Goal: Task Accomplishment & Management: Manage account settings

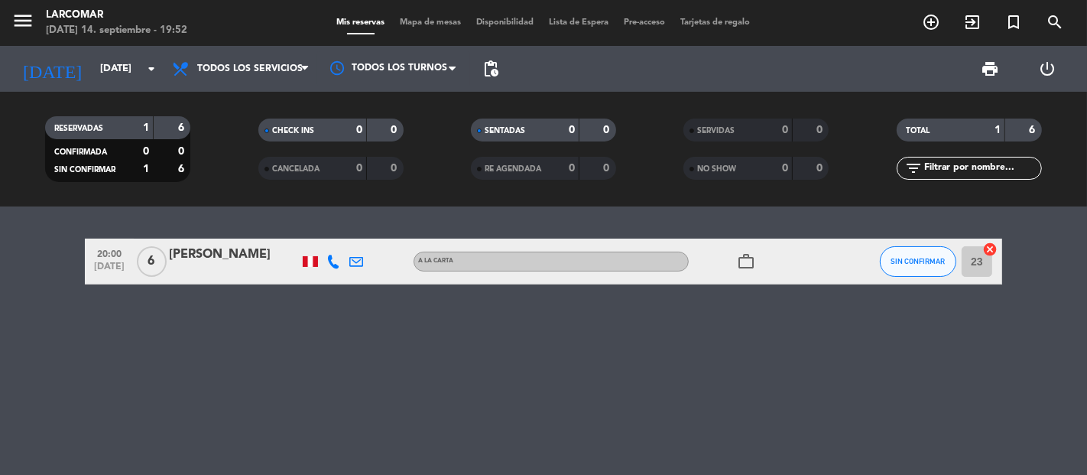
click at [332, 261] on icon at bounding box center [333, 262] width 14 height 14
click at [329, 235] on span "Copiar" at bounding box center [325, 235] width 32 height 16
drag, startPoint x: 358, startPoint y: 261, endPoint x: 375, endPoint y: 250, distance: 21.0
click at [358, 260] on icon at bounding box center [356, 262] width 14 height 14
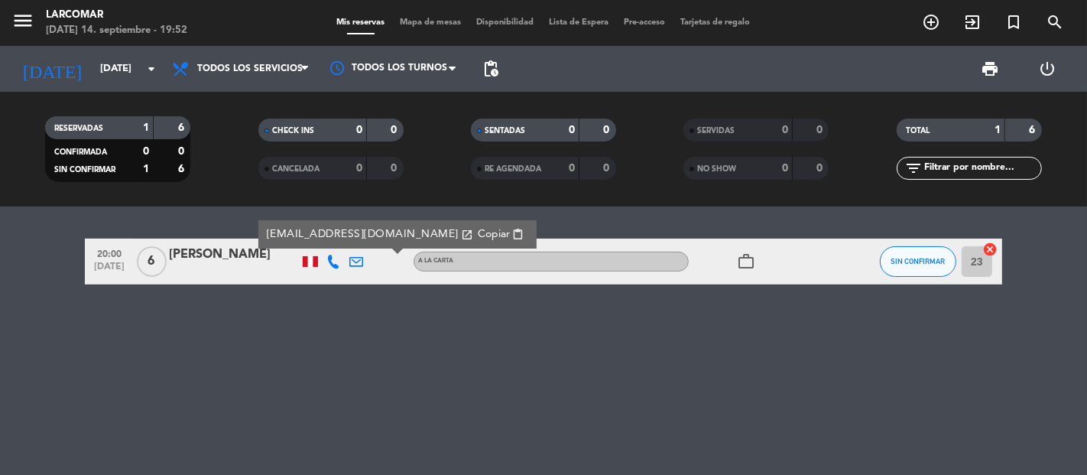
click at [478, 238] on span "Copiar" at bounding box center [494, 234] width 32 height 16
click at [92, 73] on input "[DATE]" at bounding box center [158, 69] width 133 height 28
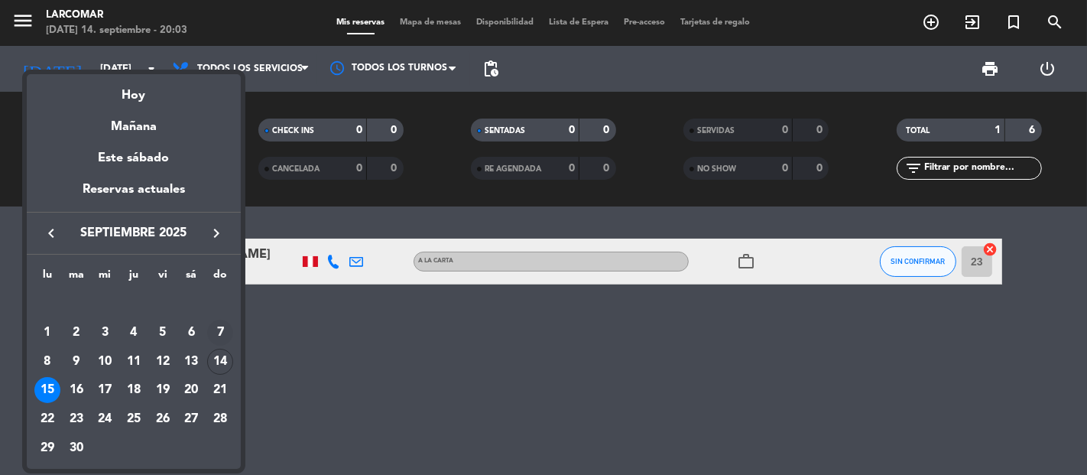
click at [209, 333] on div "7" at bounding box center [220, 332] width 26 height 26
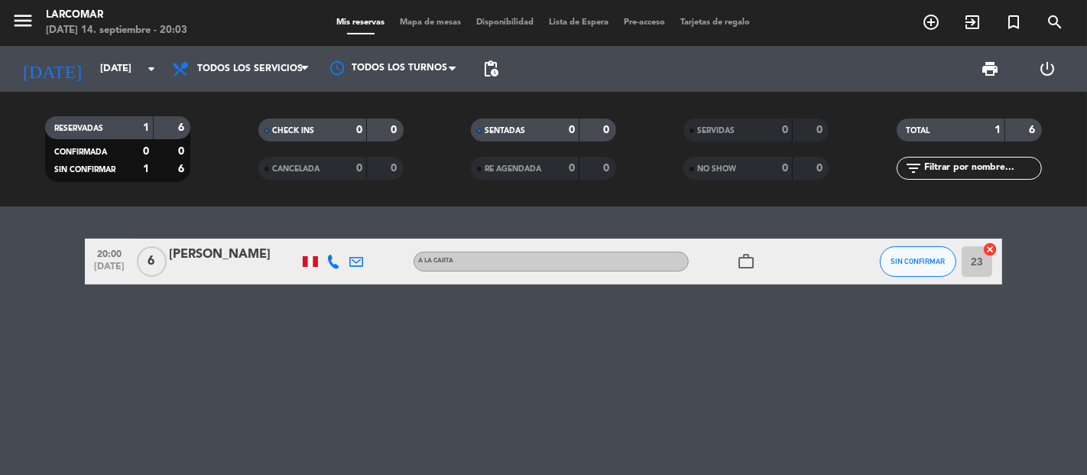
type input "[DATE]"
click at [23, 19] on icon "menu" at bounding box center [22, 20] width 23 height 23
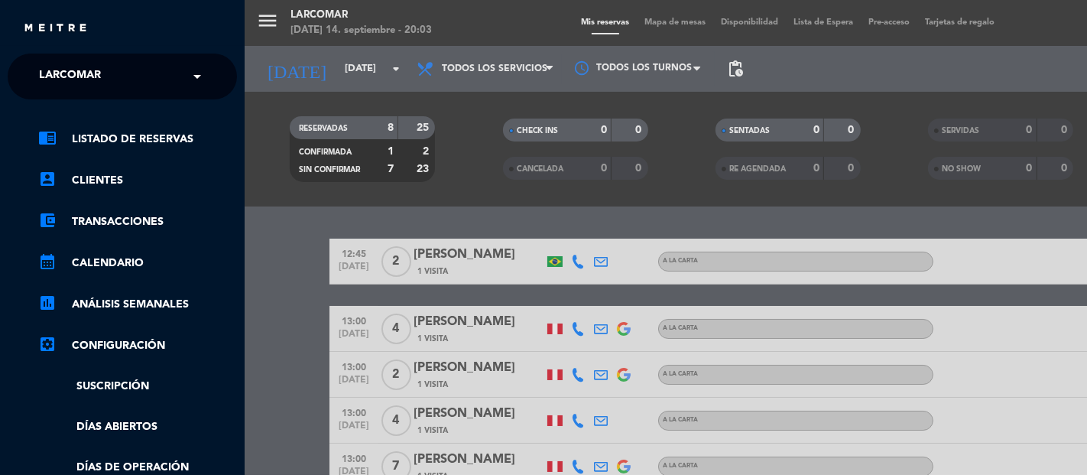
click at [288, 219] on div "menu Larcomar [DATE] 14. septiembre - 20:03 Mis reservas Mapa de mesas Disponib…" at bounding box center [788, 237] width 1087 height 475
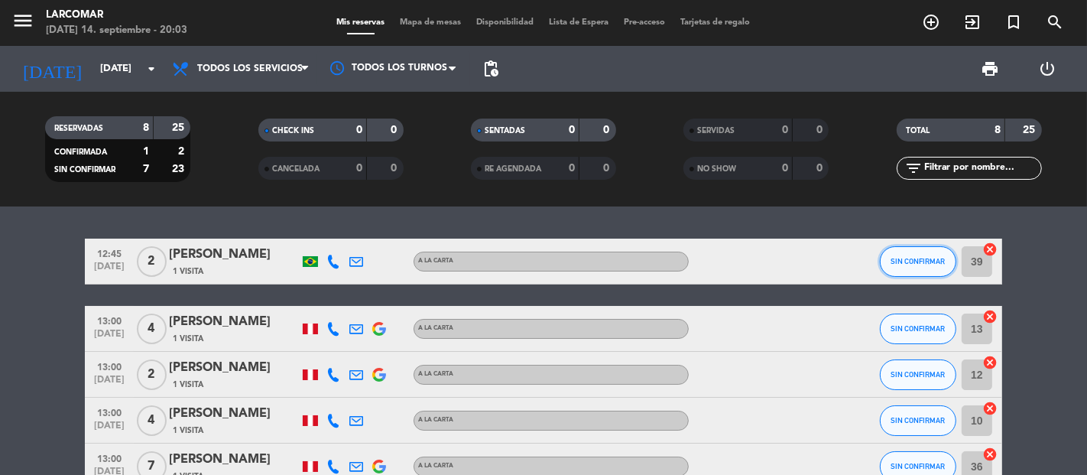
click at [913, 260] on span "SIN CONFIRMAR" at bounding box center [918, 261] width 54 height 8
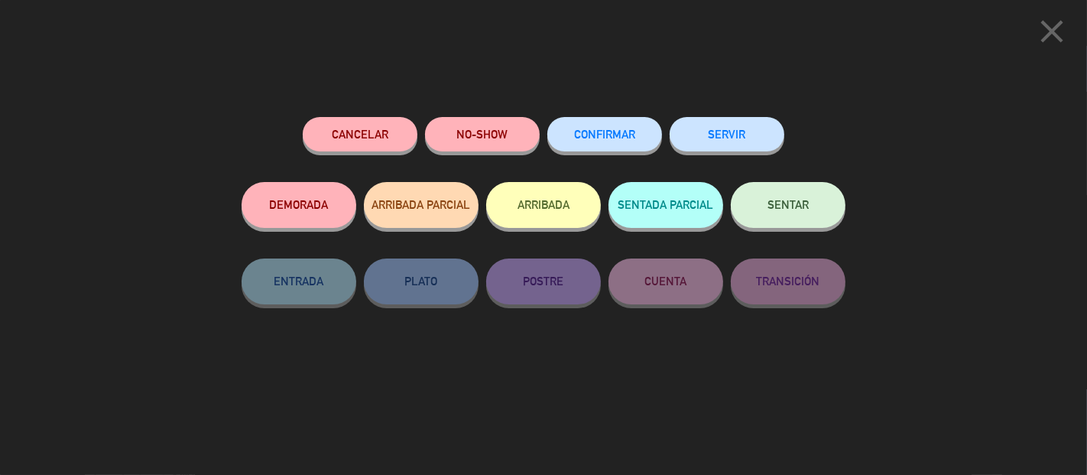
click at [522, 141] on button "NO-SHOW" at bounding box center [482, 134] width 115 height 34
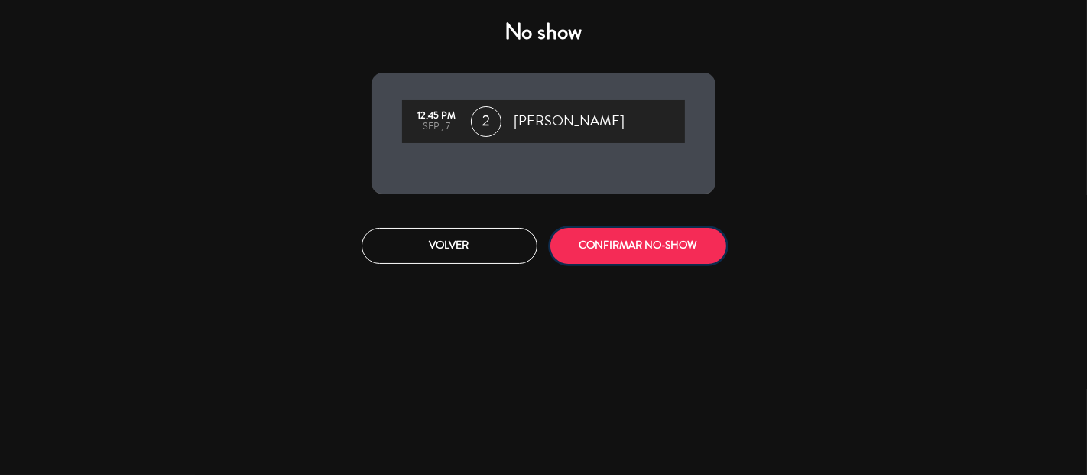
click at [705, 248] on button "CONFIRMAR NO-SHOW" at bounding box center [638, 246] width 176 height 36
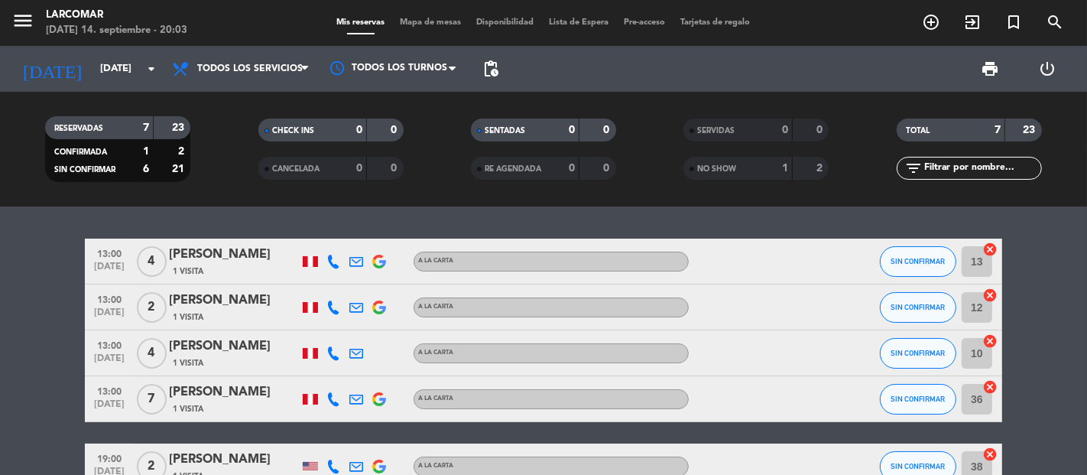
click at [895, 326] on div "SIN CONFIRMAR" at bounding box center [918, 306] width 76 height 45
click at [898, 315] on button "SIN CONFIRMAR" at bounding box center [918, 307] width 76 height 31
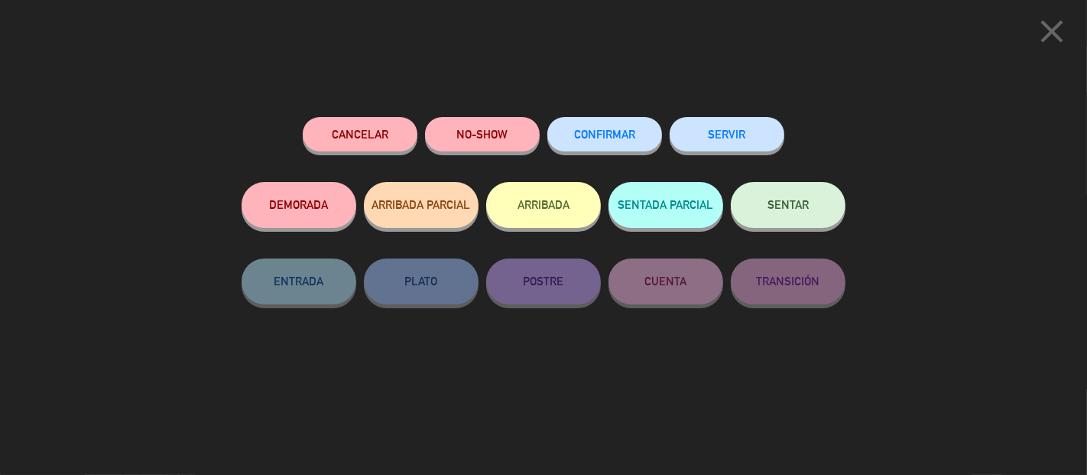
click at [487, 144] on button "NO-SHOW" at bounding box center [482, 134] width 115 height 34
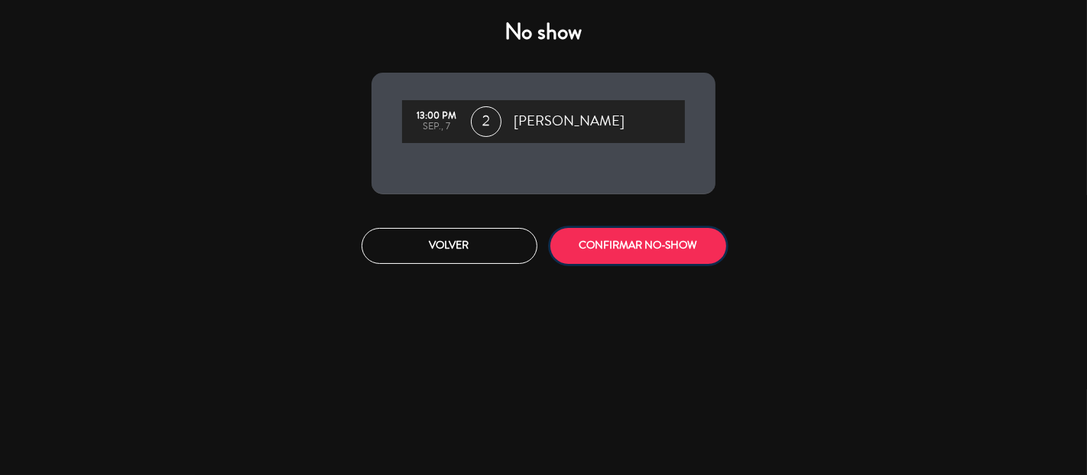
click at [613, 245] on button "CONFIRMAR NO-SHOW" at bounding box center [638, 246] width 176 height 36
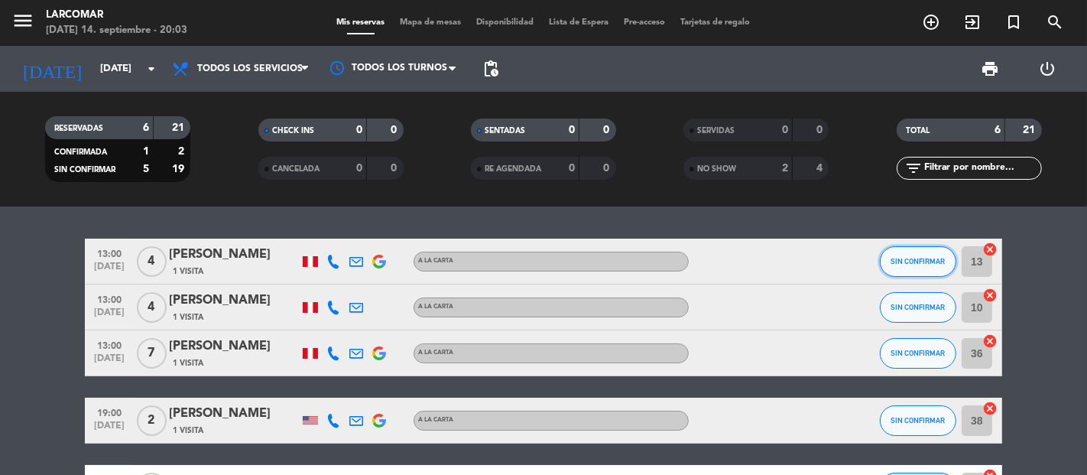
click at [914, 268] on button "SIN CONFIRMAR" at bounding box center [918, 261] width 76 height 31
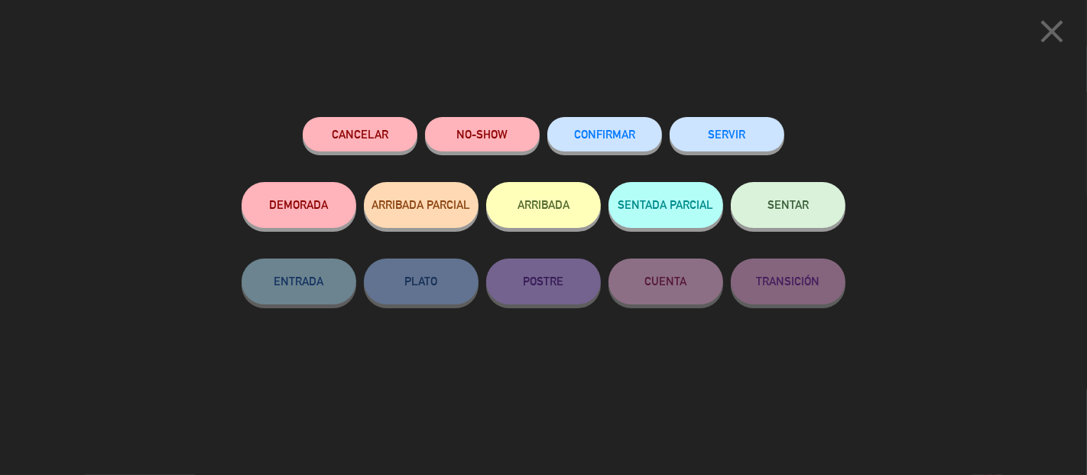
click at [711, 134] on button "SERVIR" at bounding box center [727, 134] width 115 height 34
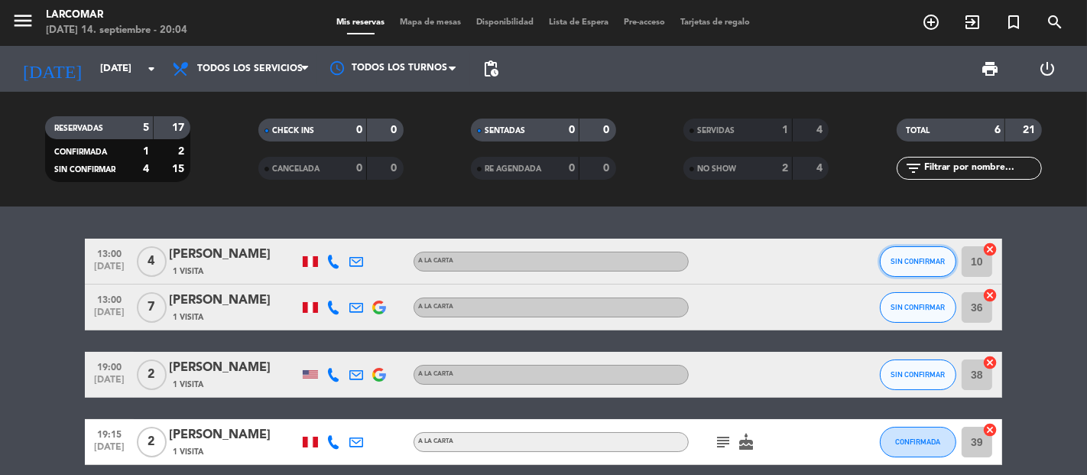
click at [926, 255] on button "SIN CONFIRMAR" at bounding box center [918, 261] width 76 height 31
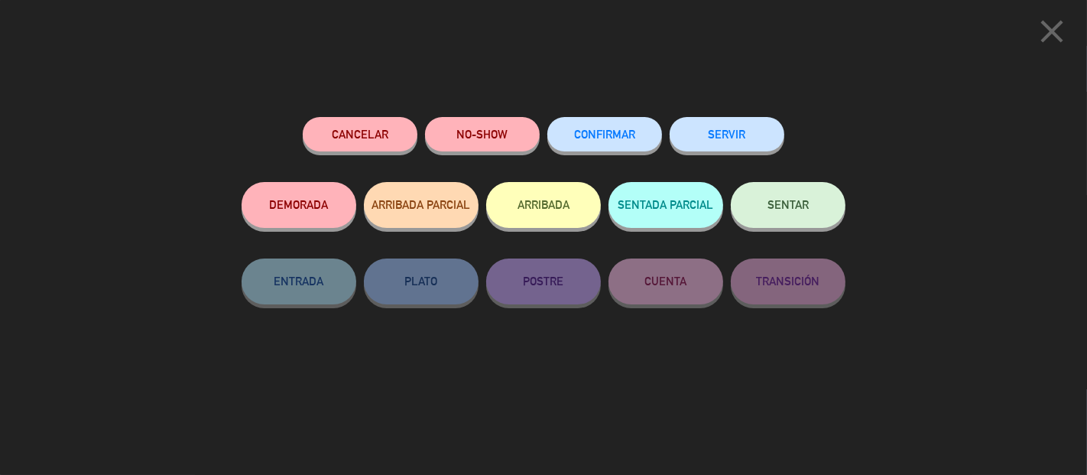
click at [754, 143] on button "SERVIR" at bounding box center [727, 134] width 115 height 34
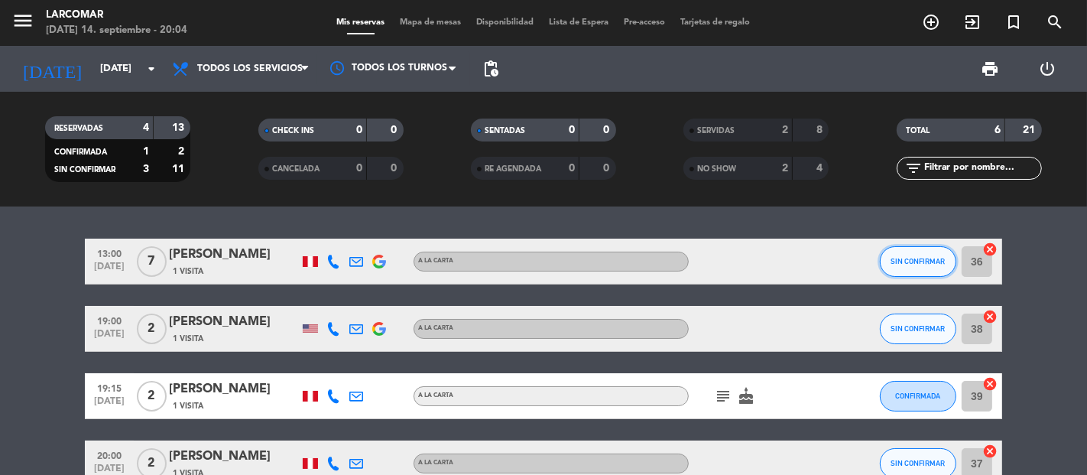
click at [915, 266] on button "SIN CONFIRMAR" at bounding box center [918, 261] width 76 height 31
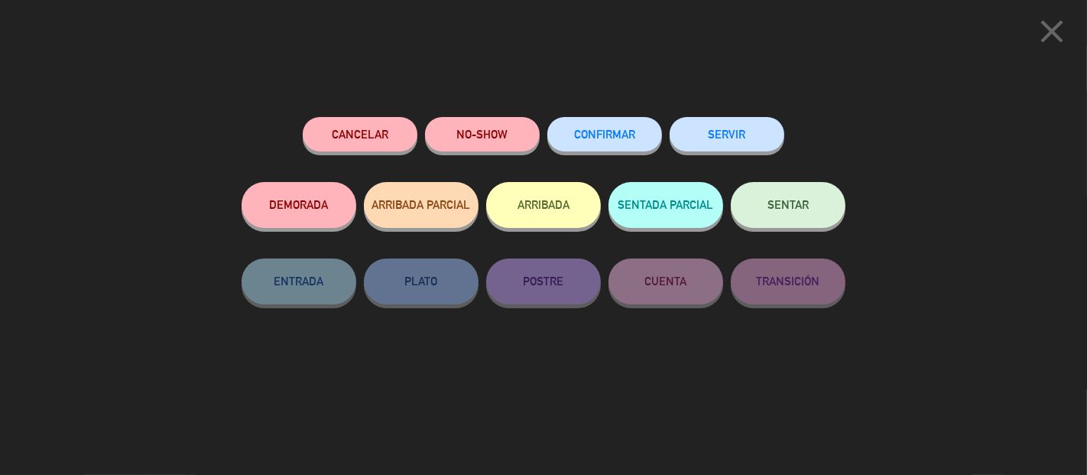
click at [738, 122] on button "SERVIR" at bounding box center [727, 134] width 115 height 34
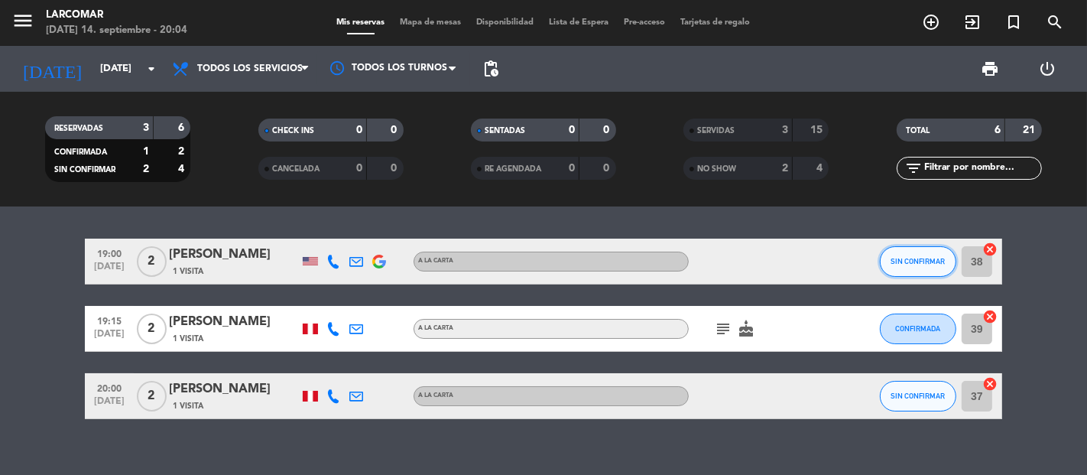
click at [919, 261] on span "SIN CONFIRMAR" at bounding box center [918, 261] width 54 height 8
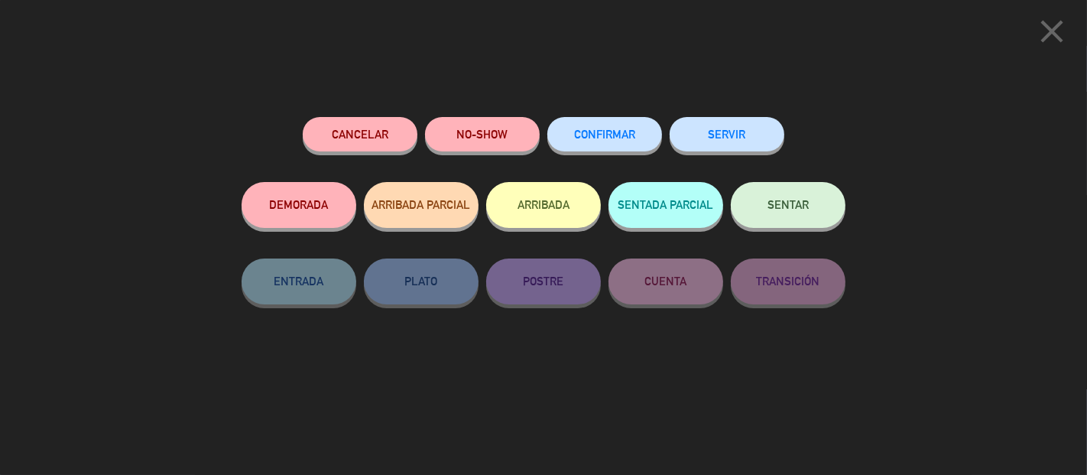
click at [721, 147] on button "SERVIR" at bounding box center [727, 134] width 115 height 34
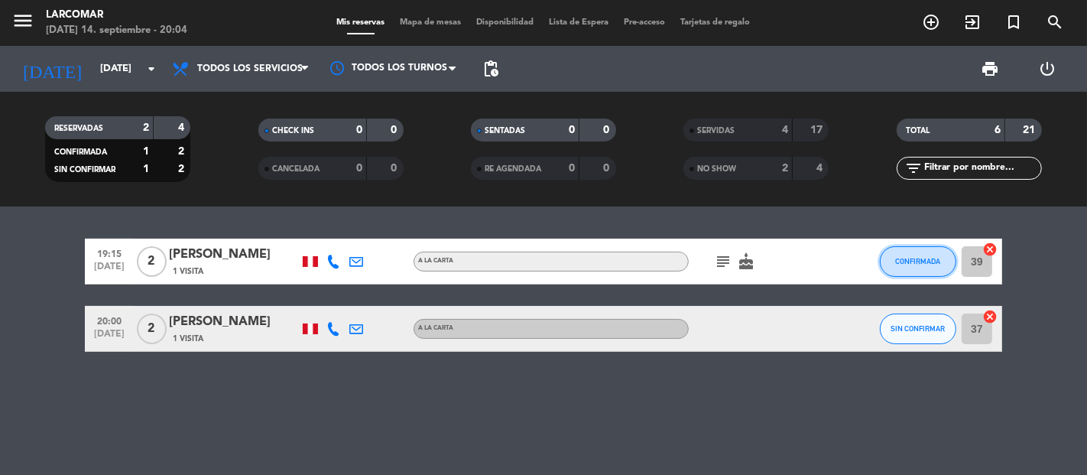
click at [892, 262] on button "CONFIRMADA" at bounding box center [918, 261] width 76 height 31
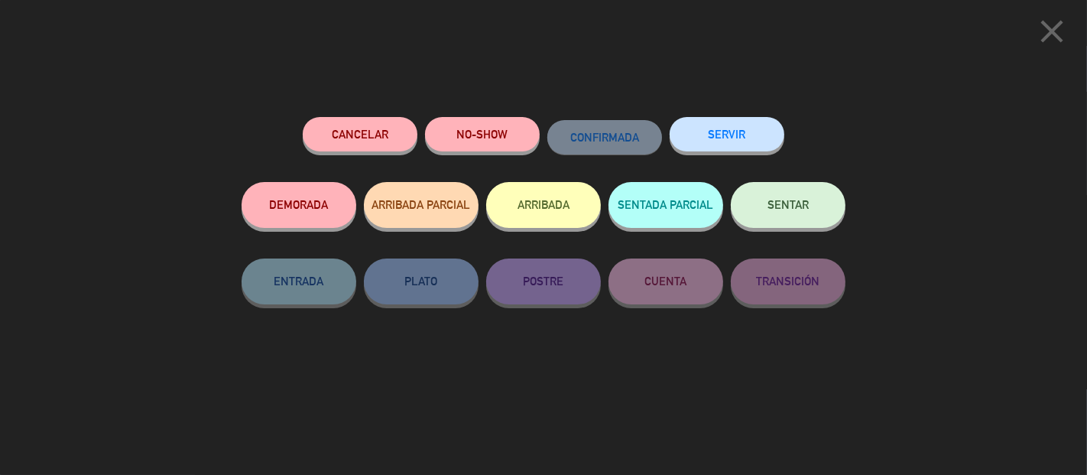
click at [717, 155] on div "SERVIR" at bounding box center [727, 149] width 115 height 65
click at [717, 141] on button "SERVIR" at bounding box center [727, 134] width 115 height 34
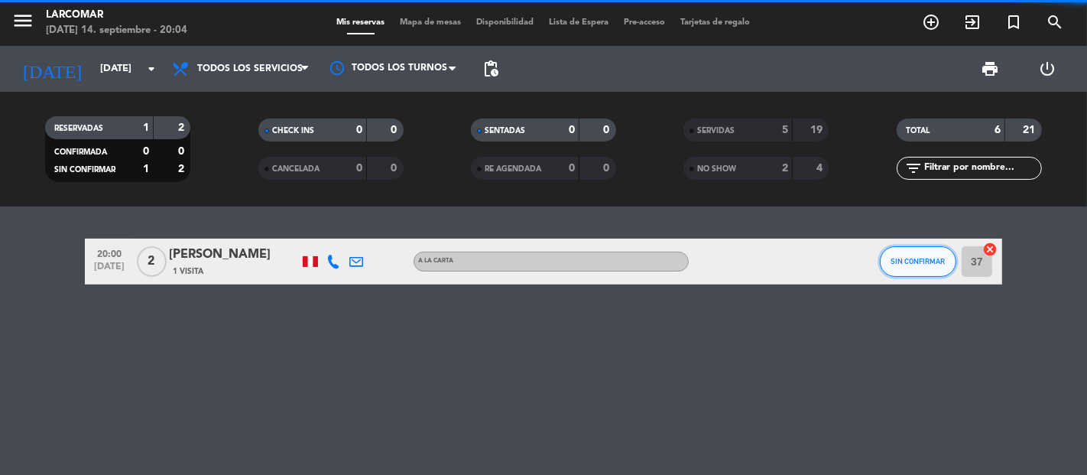
click at [906, 252] on button "SIN CONFIRMAR" at bounding box center [918, 261] width 76 height 31
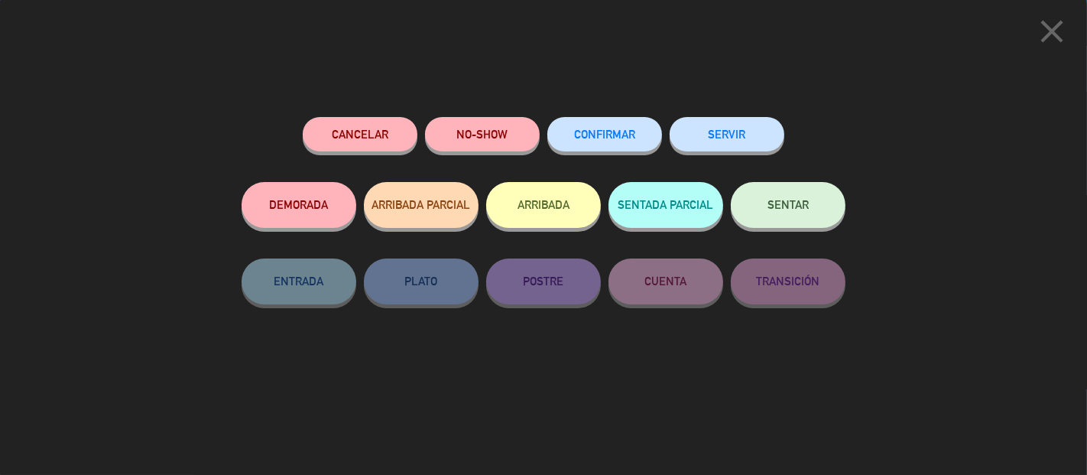
click at [696, 141] on button "SERVIR" at bounding box center [727, 134] width 115 height 34
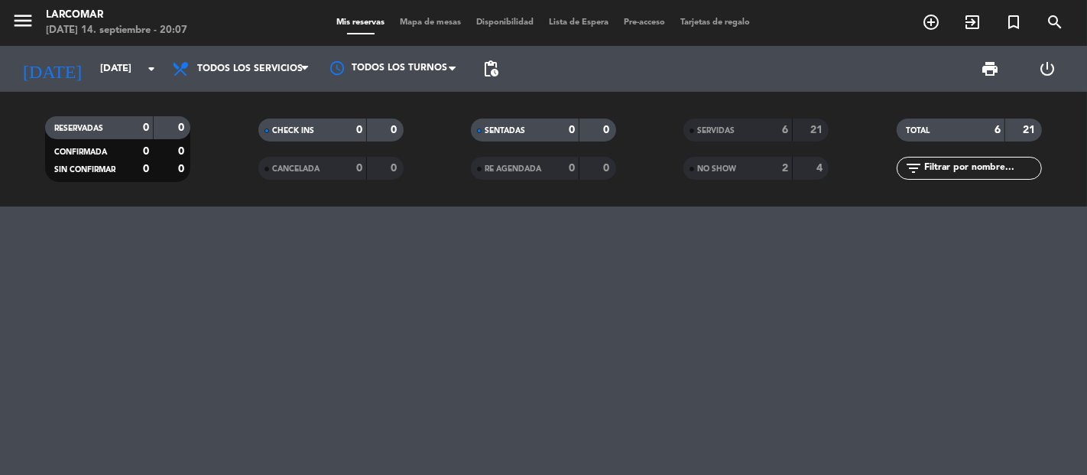
click at [14, 21] on icon "menu" at bounding box center [22, 20] width 23 height 23
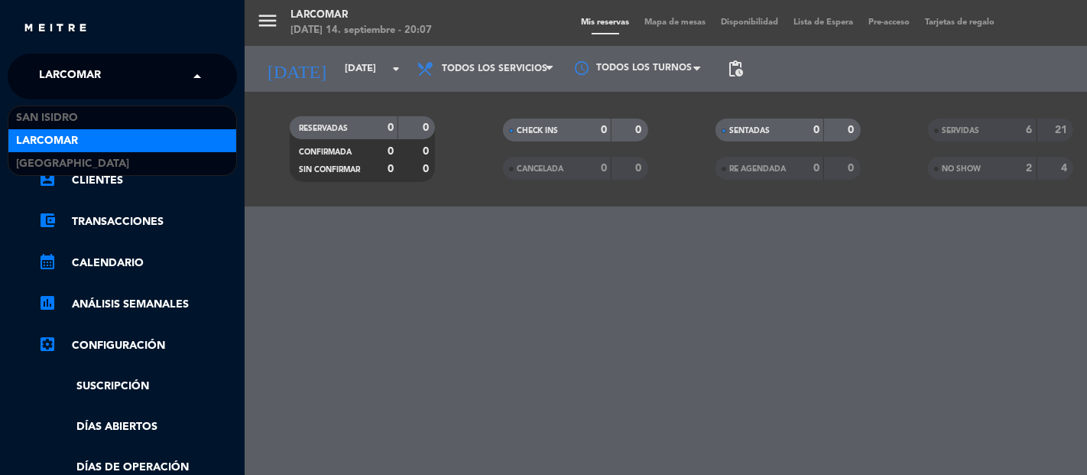
click at [125, 71] on input "text" at bounding box center [124, 77] width 186 height 34
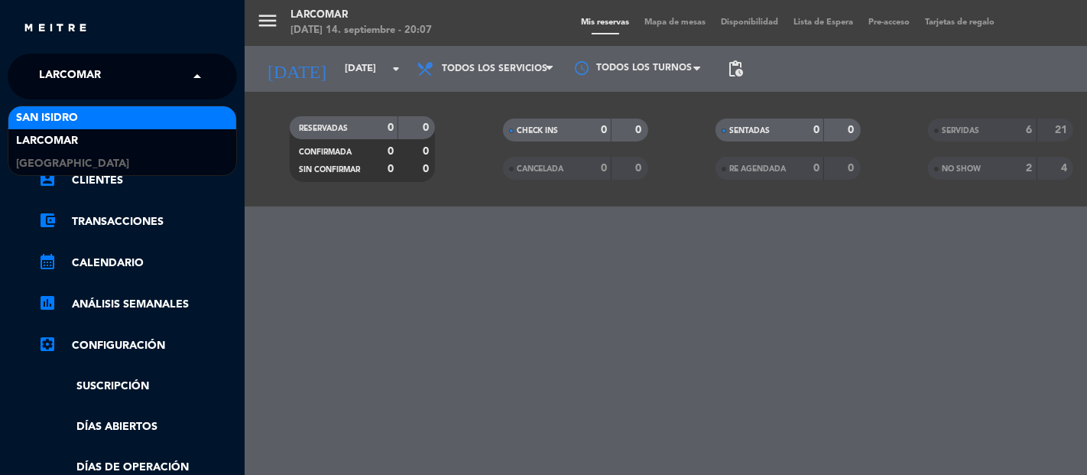
click at [112, 119] on div "San Isidro" at bounding box center [122, 117] width 228 height 23
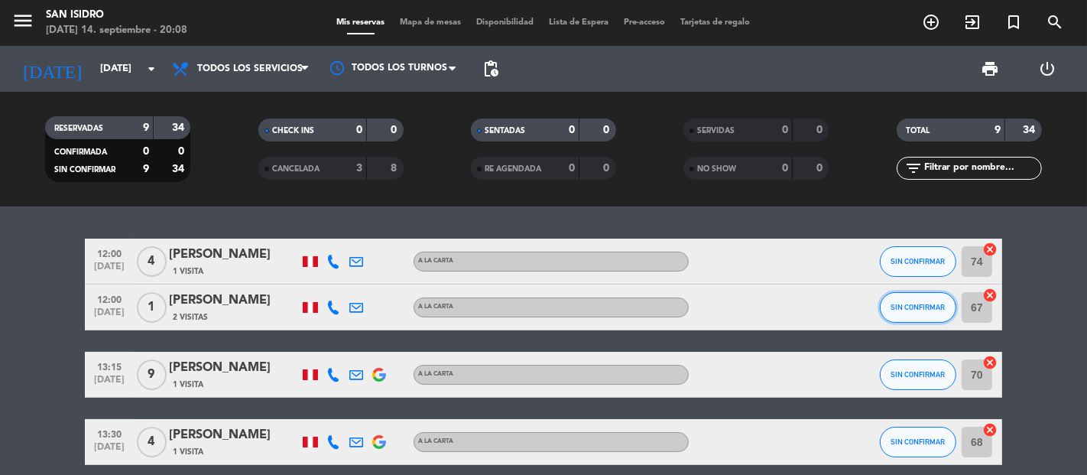
click at [923, 303] on span "SIN CONFIRMAR" at bounding box center [918, 307] width 54 height 8
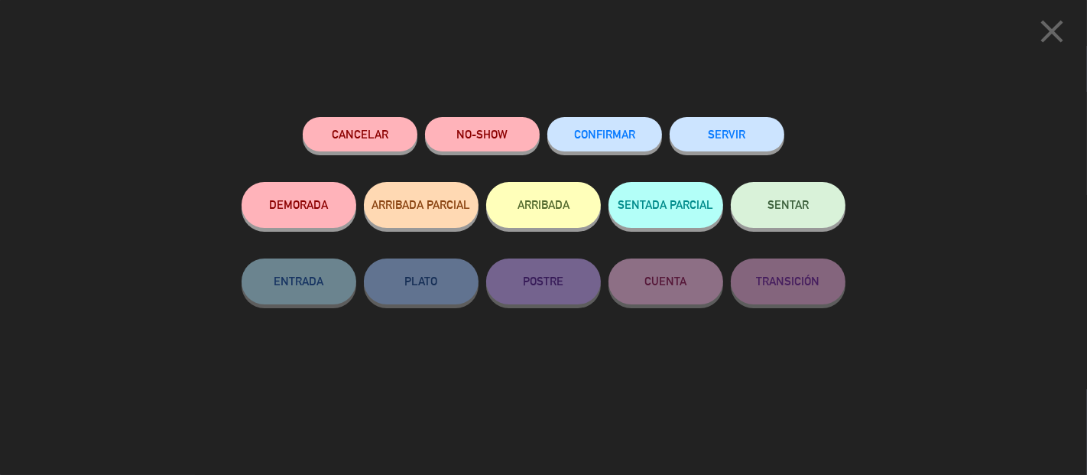
click at [502, 135] on button "NO-SHOW" at bounding box center [482, 134] width 115 height 34
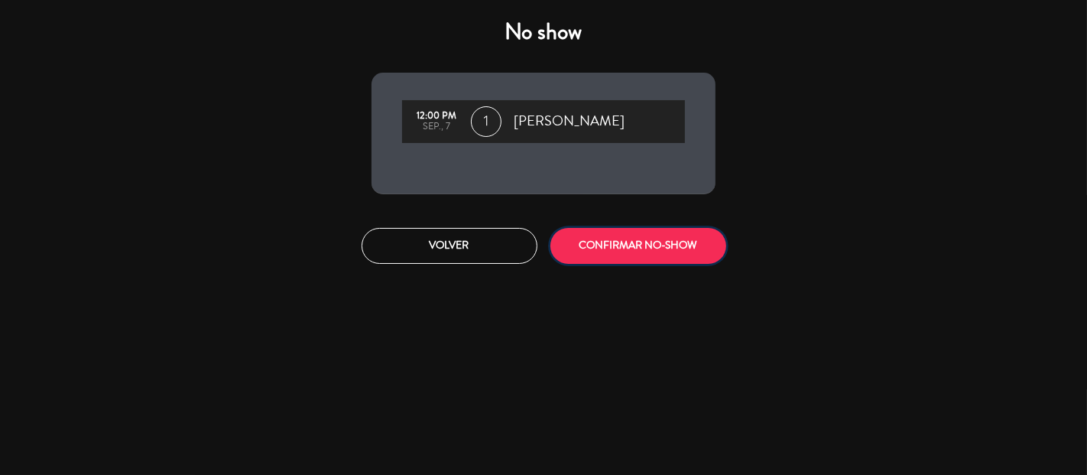
click at [621, 254] on button "CONFIRMAR NO-SHOW" at bounding box center [638, 246] width 176 height 36
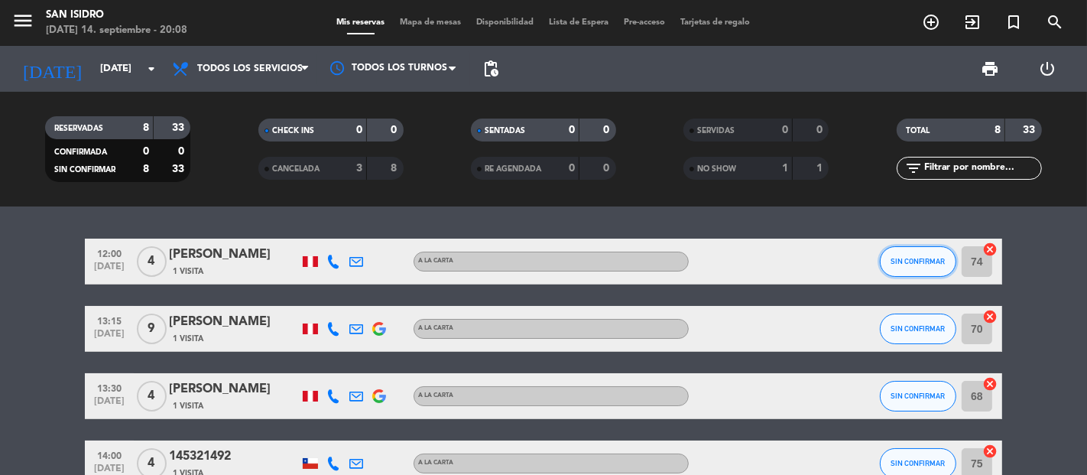
click at [919, 271] on button "SIN CONFIRMAR" at bounding box center [918, 261] width 76 height 31
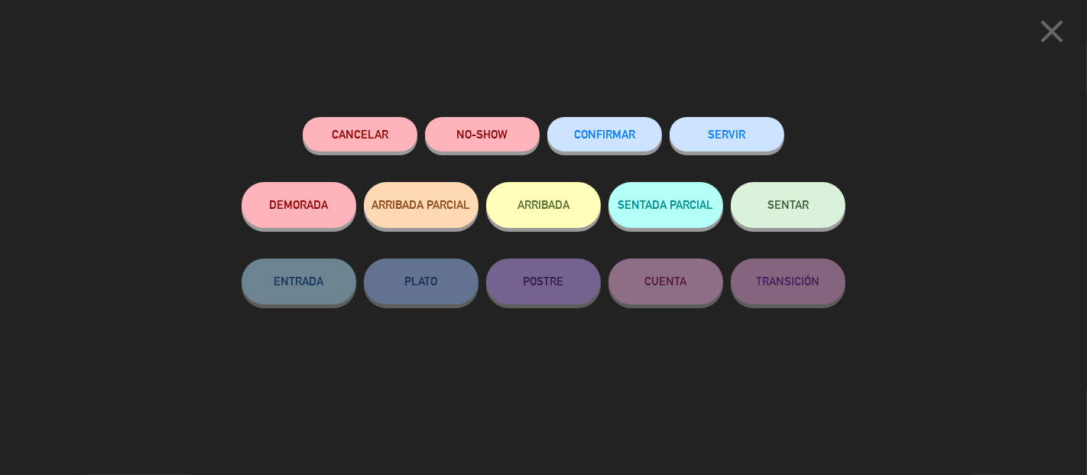
click at [498, 122] on button "NO-SHOW" at bounding box center [482, 134] width 115 height 34
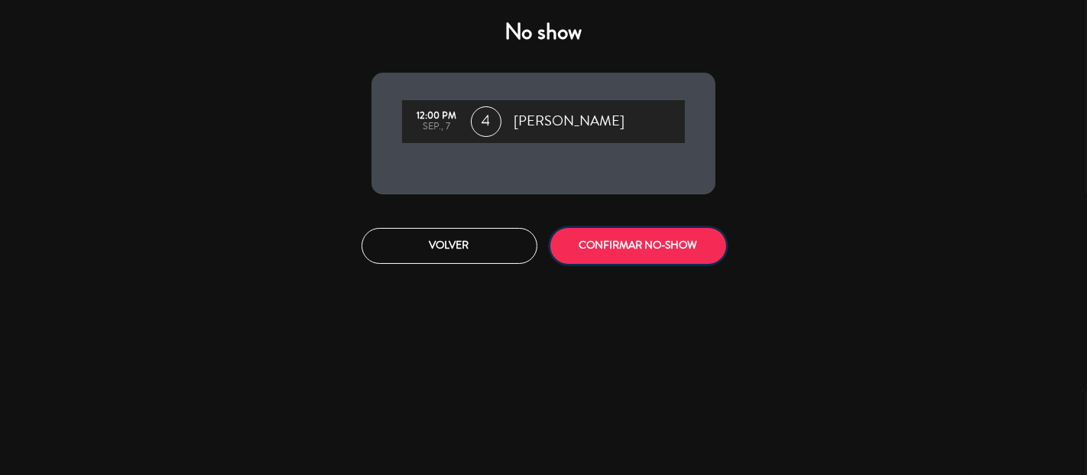
click at [644, 245] on button "CONFIRMAR NO-SHOW" at bounding box center [638, 246] width 176 height 36
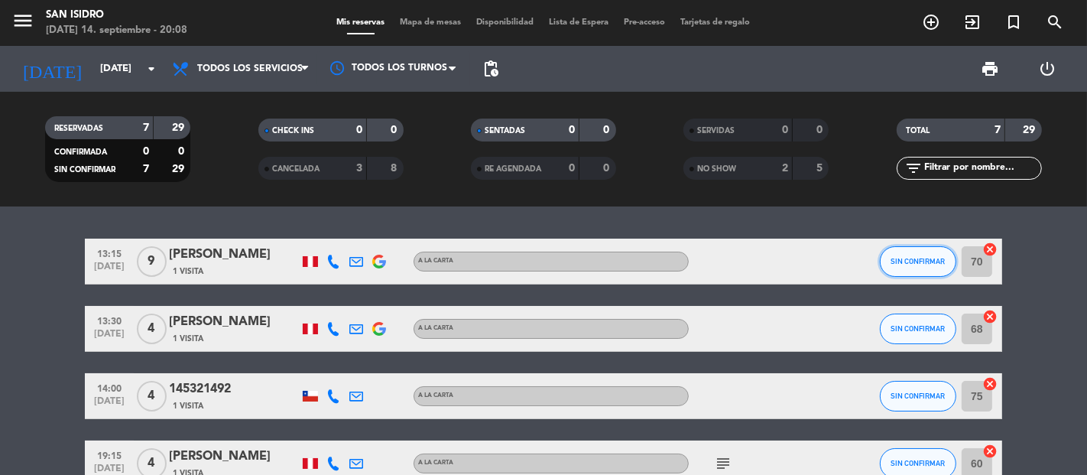
click at [916, 266] on button "SIN CONFIRMAR" at bounding box center [918, 261] width 76 height 31
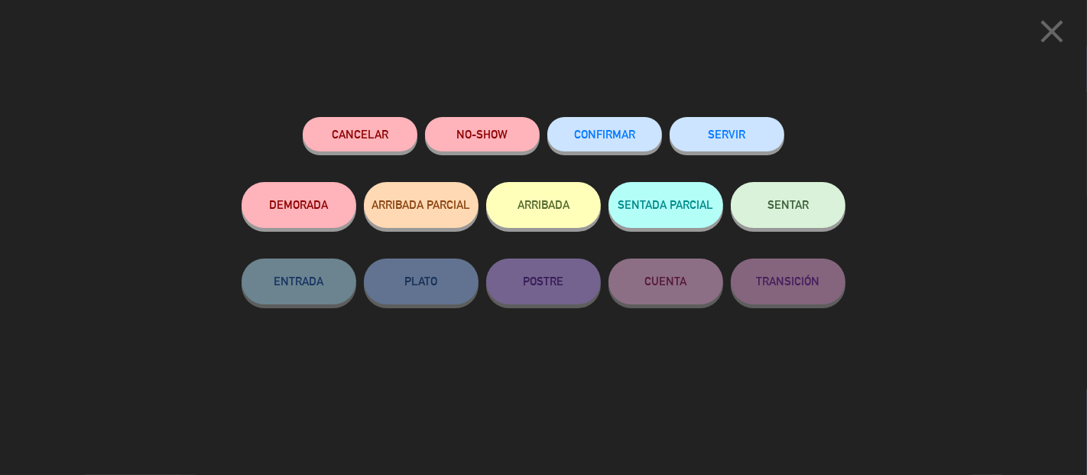
click at [709, 138] on button "SERVIR" at bounding box center [727, 134] width 115 height 34
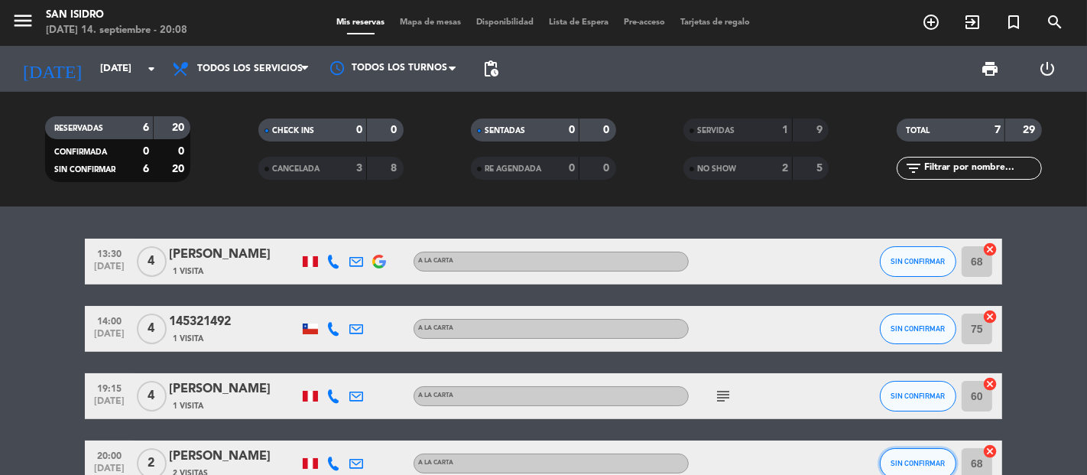
click at [904, 463] on span "SIN CONFIRMAR" at bounding box center [918, 463] width 54 height 8
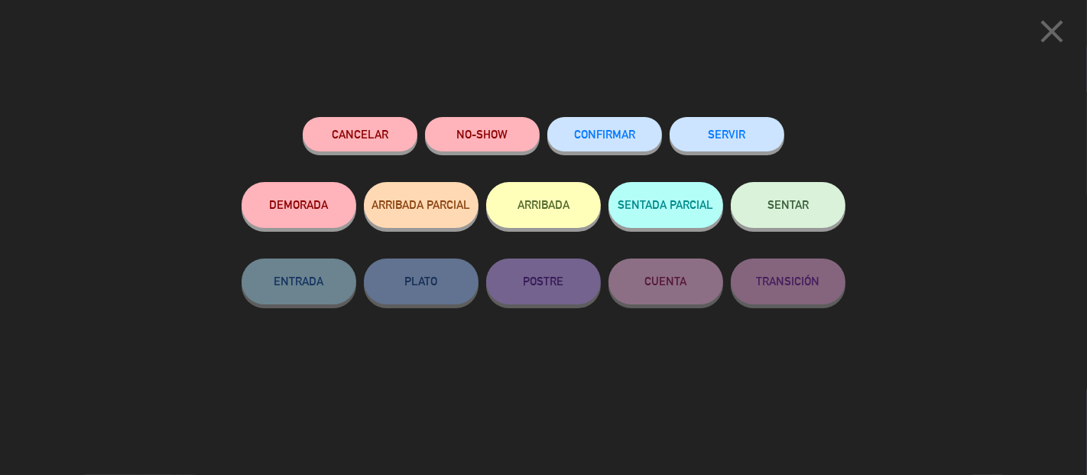
click at [705, 141] on button "SERVIR" at bounding box center [727, 134] width 115 height 34
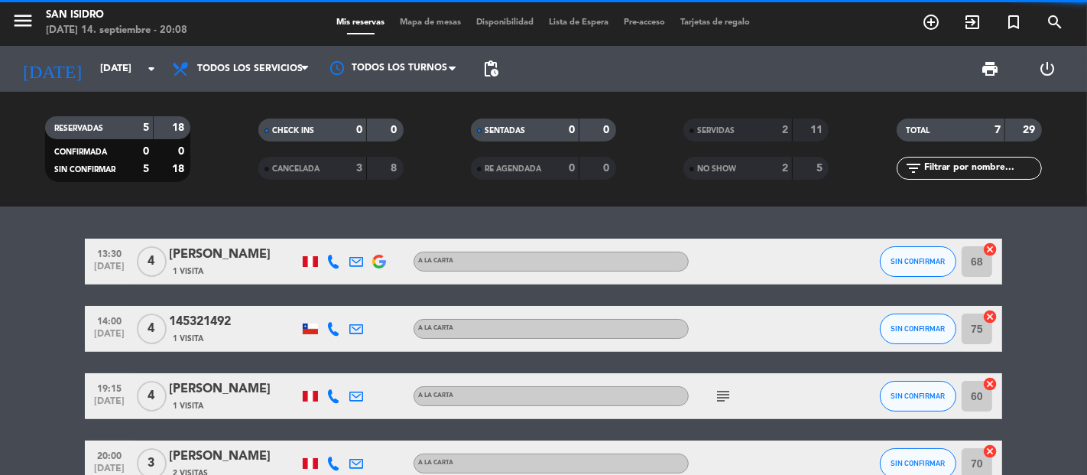
click at [906, 385] on button "SIN CONFIRMAR" at bounding box center [918, 396] width 76 height 31
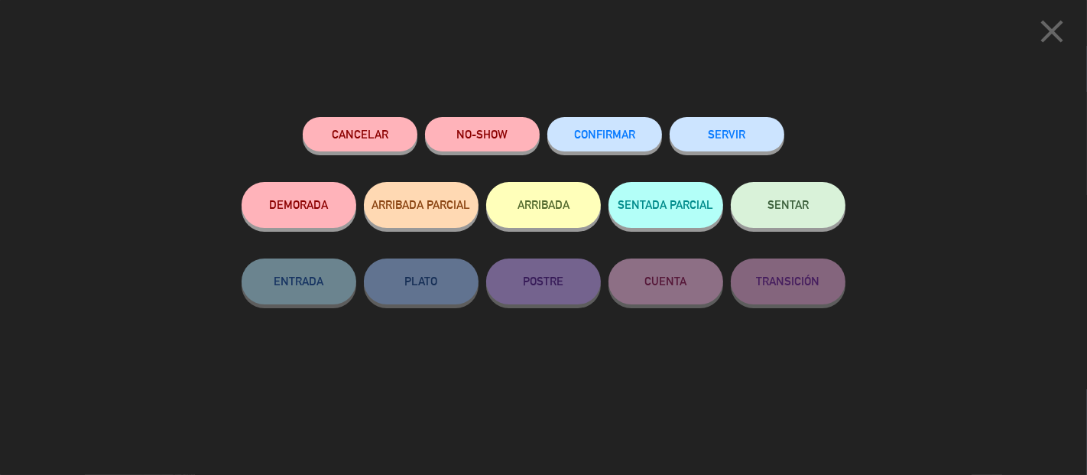
click at [709, 126] on button "SERVIR" at bounding box center [727, 134] width 115 height 34
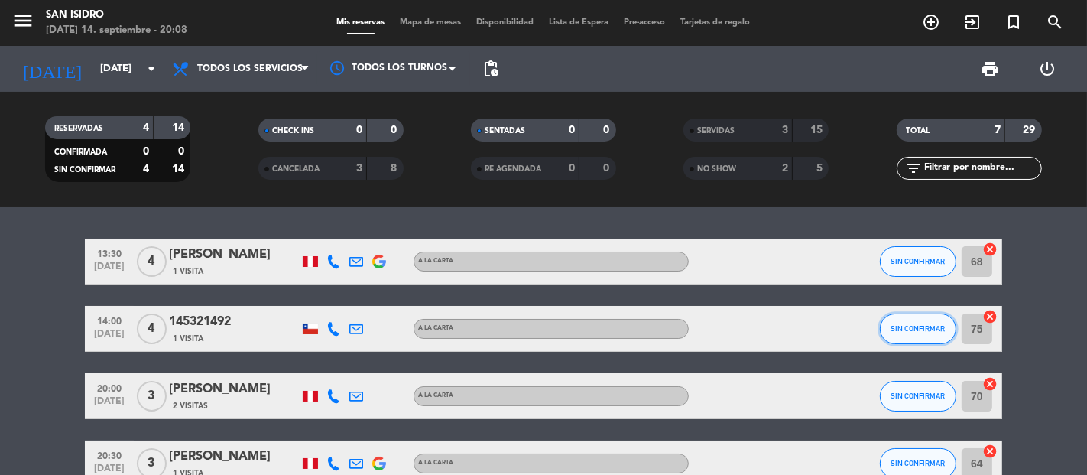
click at [900, 324] on span "SIN CONFIRMAR" at bounding box center [918, 328] width 54 height 8
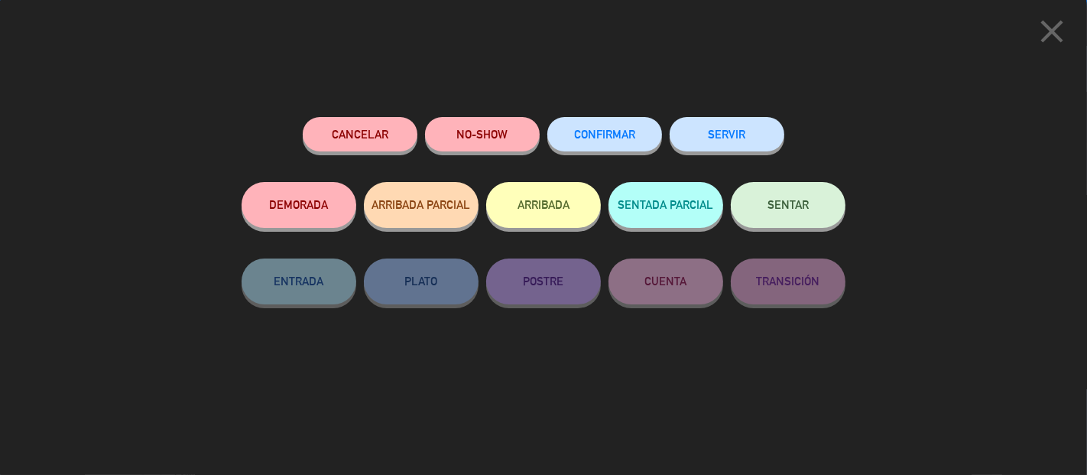
click at [738, 140] on button "SERVIR" at bounding box center [727, 134] width 115 height 34
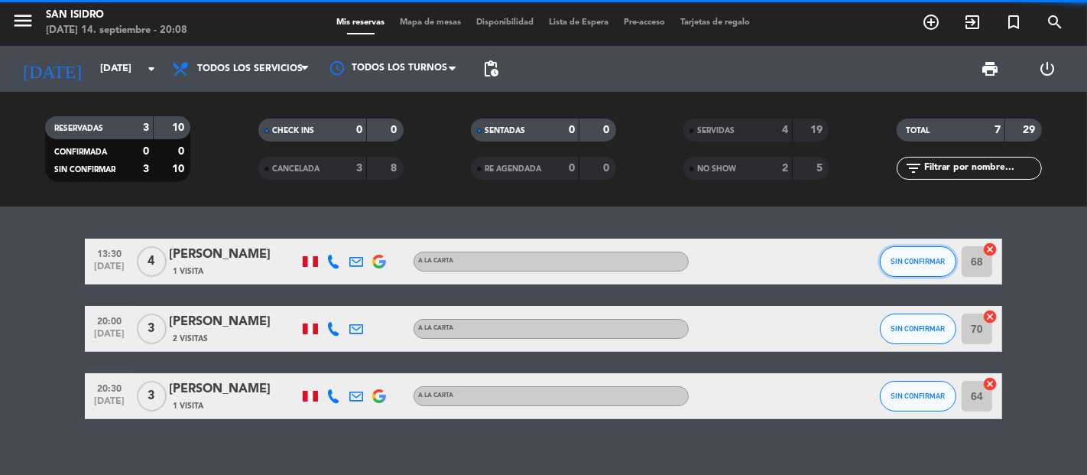
click at [919, 248] on button "SIN CONFIRMAR" at bounding box center [918, 261] width 76 height 31
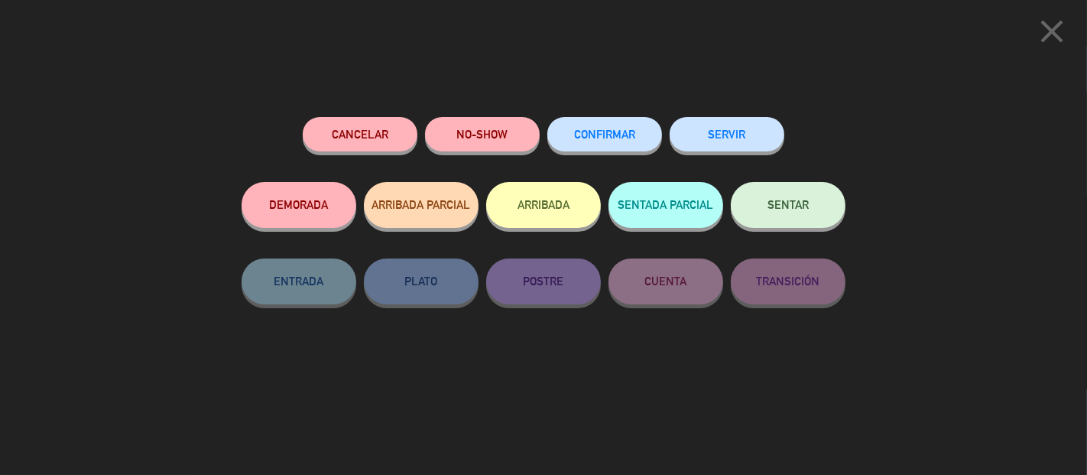
click at [707, 147] on button "SERVIR" at bounding box center [727, 134] width 115 height 34
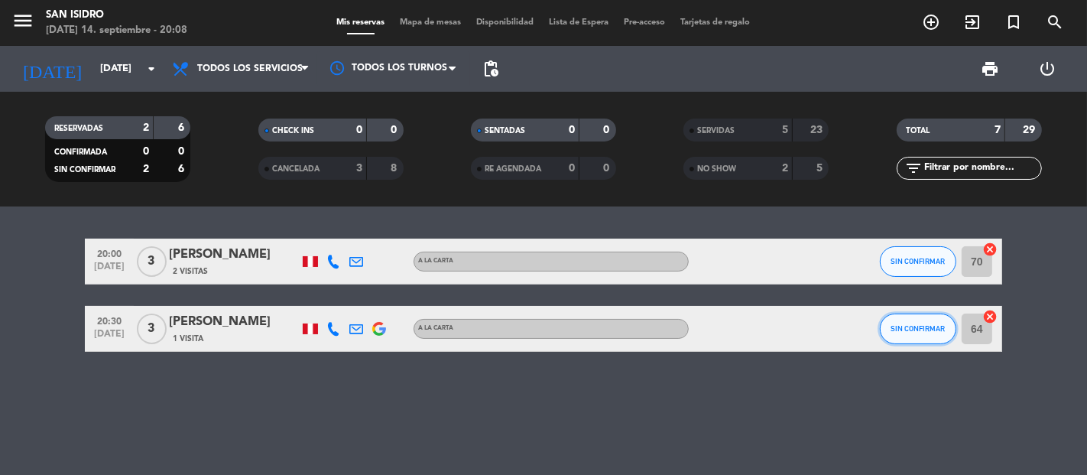
click at [908, 329] on span "SIN CONFIRMAR" at bounding box center [918, 328] width 54 height 8
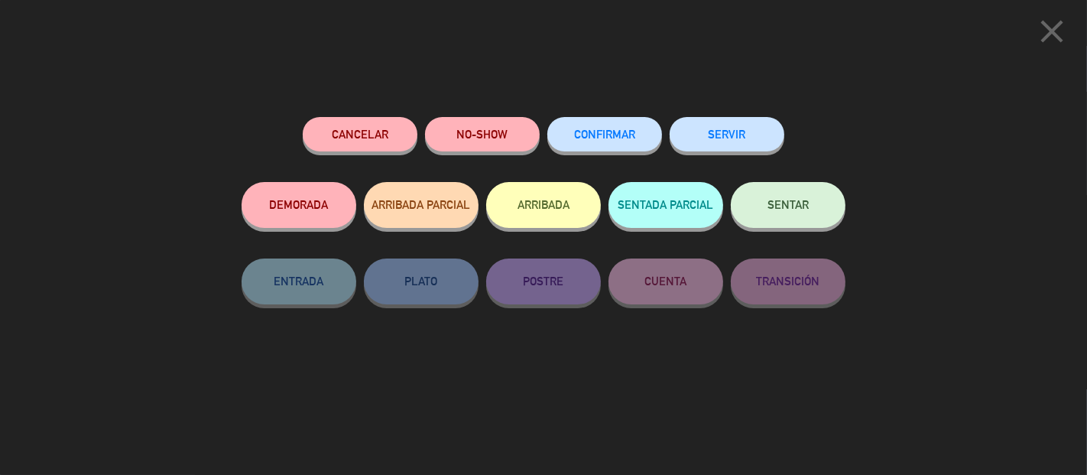
click at [708, 143] on button "SERVIR" at bounding box center [727, 134] width 115 height 34
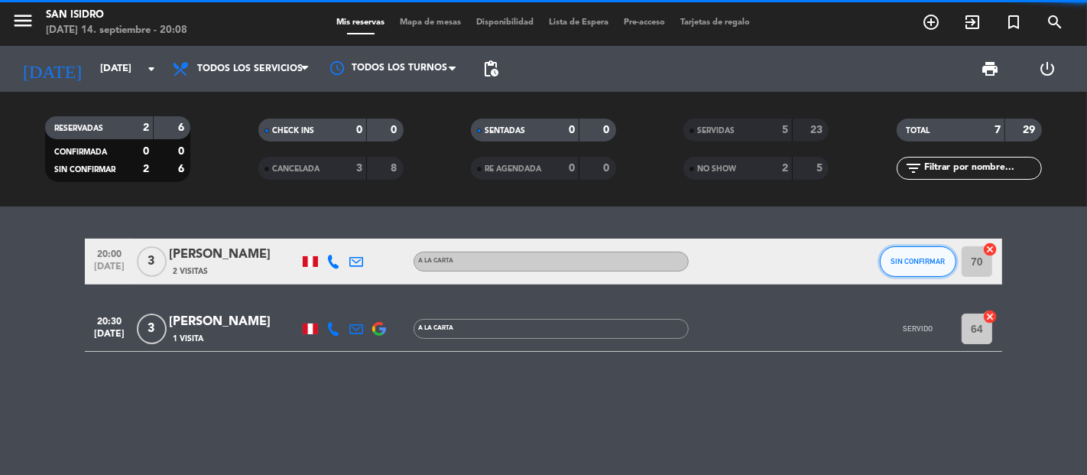
click at [923, 268] on button "SIN CONFIRMAR" at bounding box center [918, 261] width 76 height 31
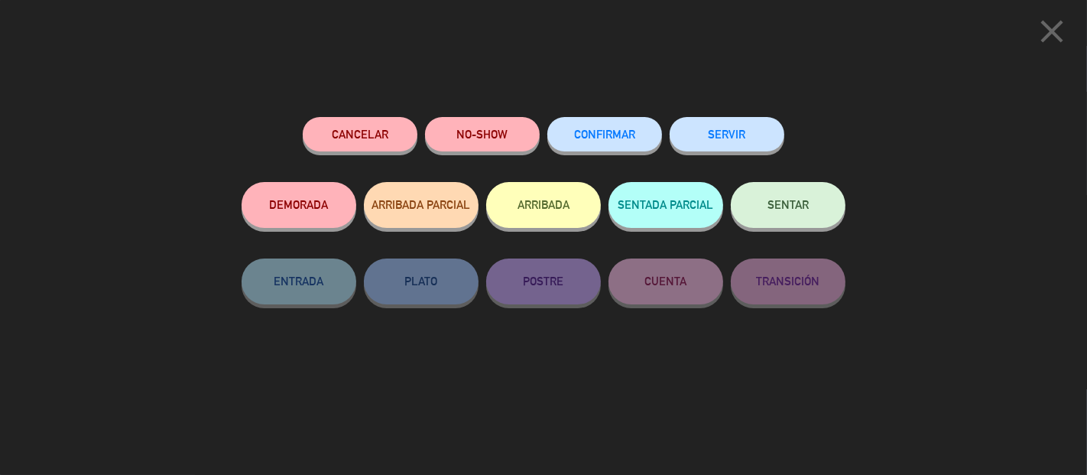
click at [724, 131] on button "SERVIR" at bounding box center [727, 134] width 115 height 34
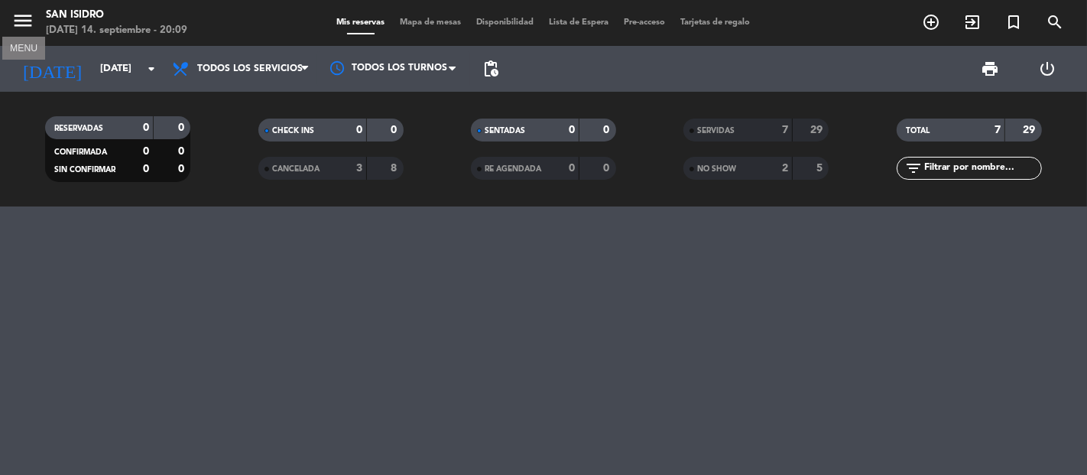
click at [26, 28] on icon "menu" at bounding box center [22, 20] width 23 height 23
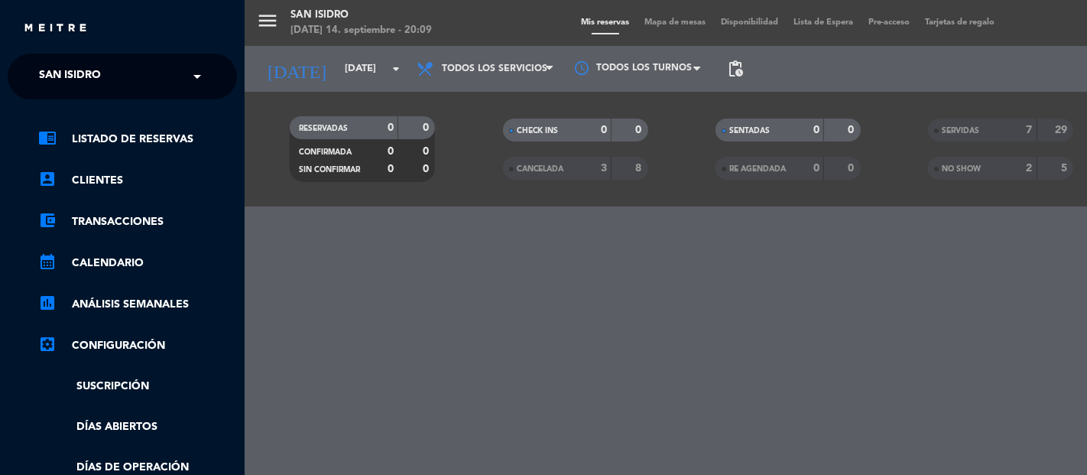
click at [66, 65] on span "San Isidro" at bounding box center [70, 76] width 62 height 32
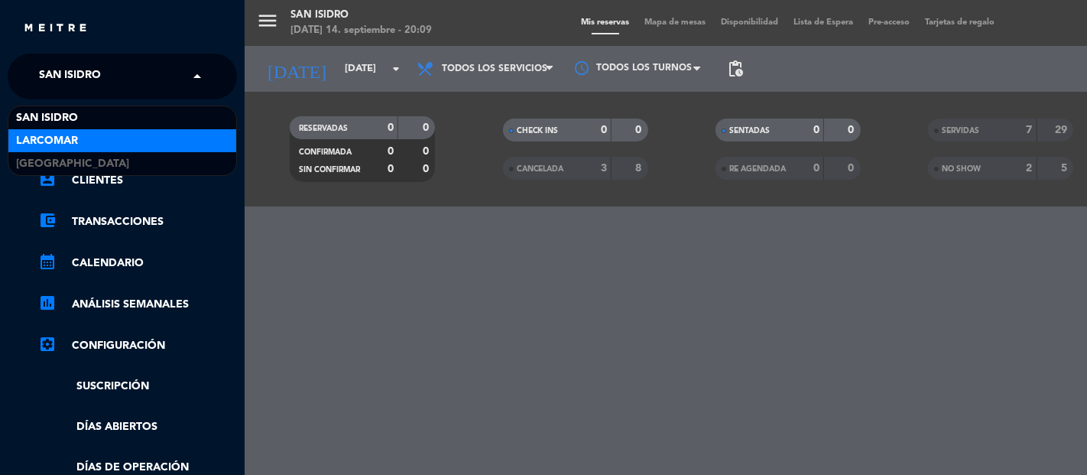
click at [86, 139] on div "Larcomar" at bounding box center [122, 140] width 228 height 23
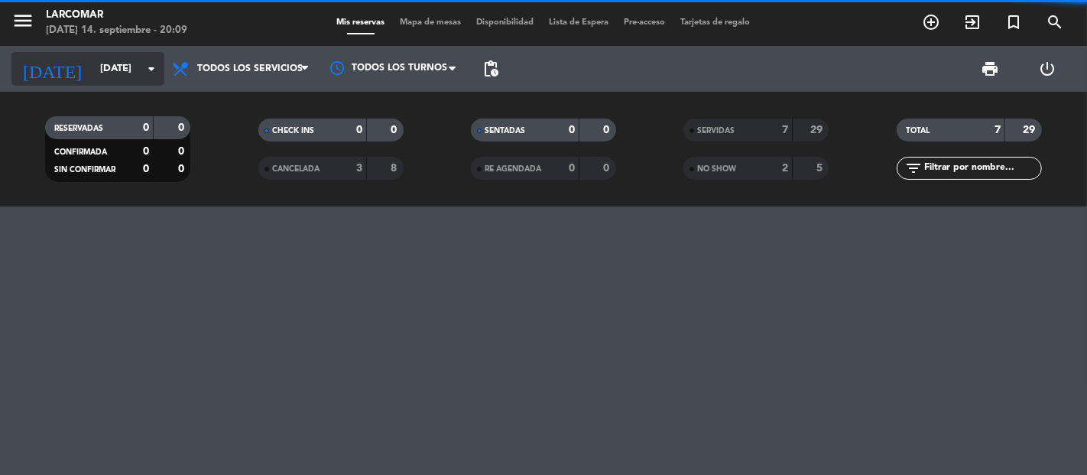
click at [113, 78] on input "[DATE]" at bounding box center [158, 69] width 133 height 28
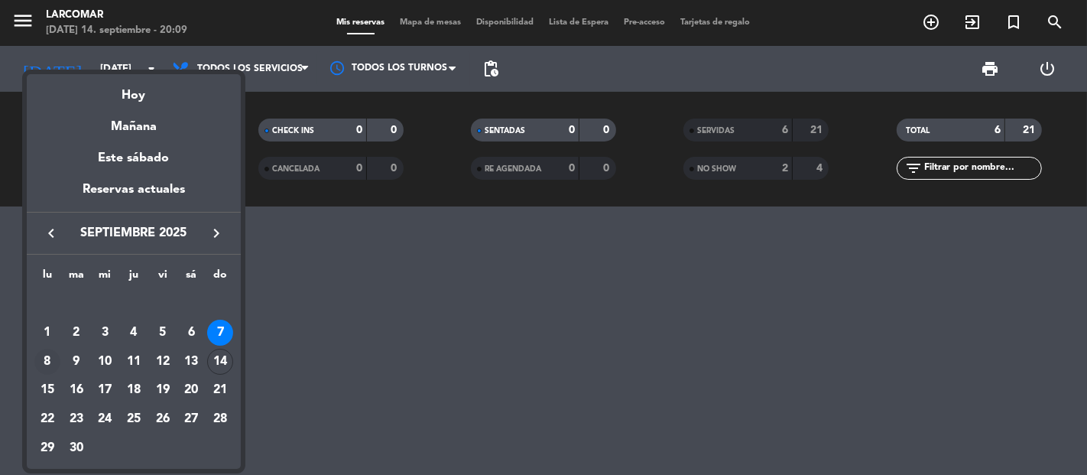
click at [50, 358] on div "8" at bounding box center [47, 362] width 26 height 26
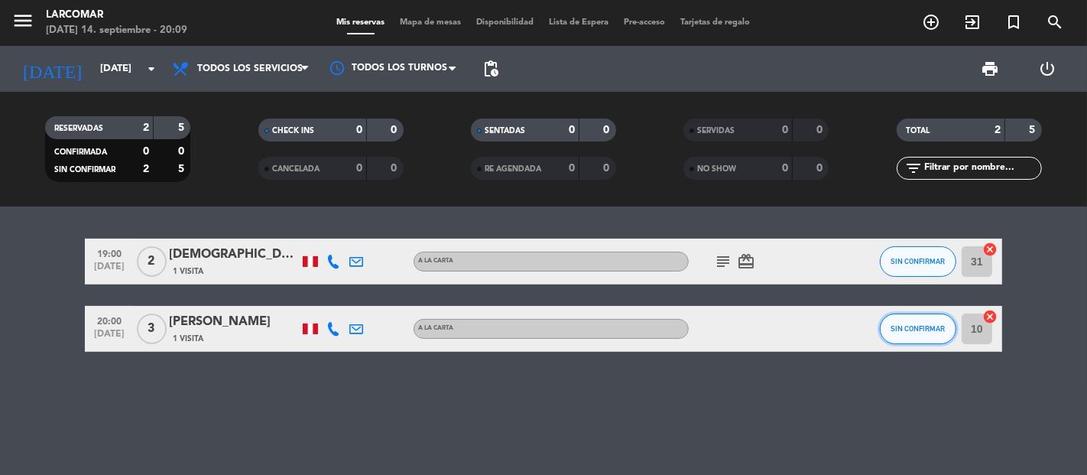
click at [923, 330] on span "SIN CONFIRMAR" at bounding box center [918, 328] width 54 height 8
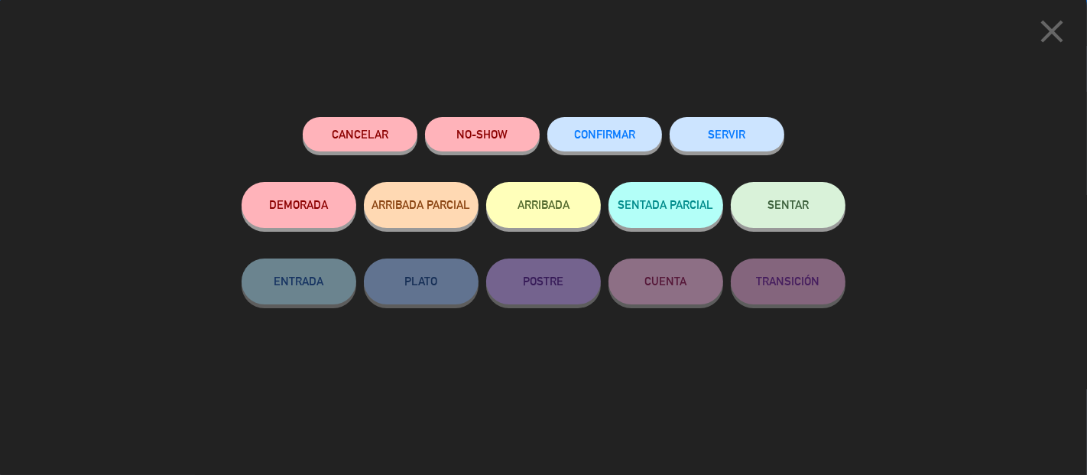
click at [709, 149] on button "SERVIR" at bounding box center [727, 134] width 115 height 34
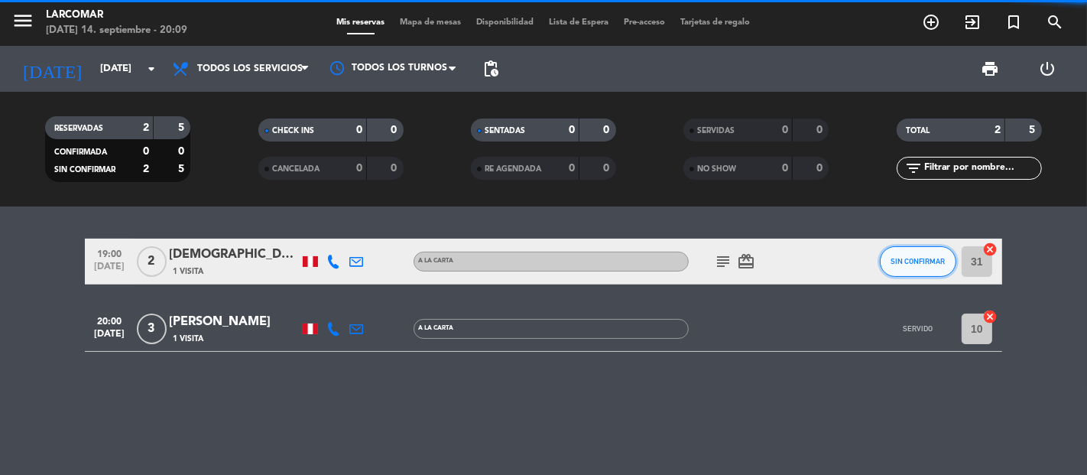
click at [927, 254] on button "SIN CONFIRMAR" at bounding box center [918, 261] width 76 height 31
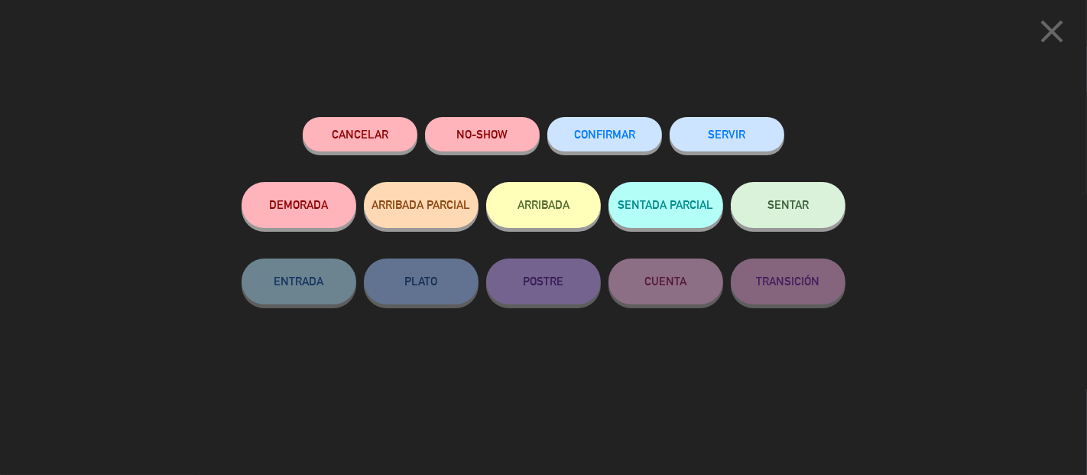
click at [711, 138] on button "SERVIR" at bounding box center [727, 134] width 115 height 34
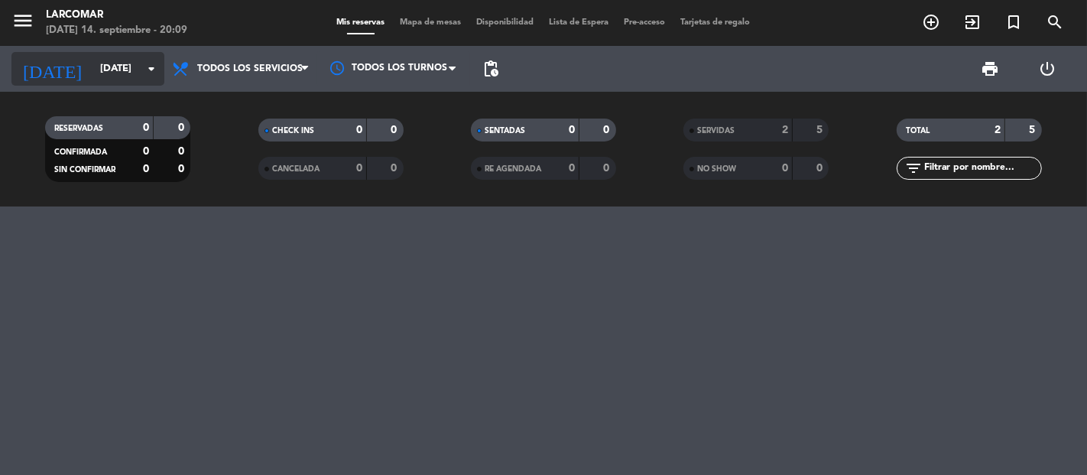
click at [102, 66] on input "[DATE]" at bounding box center [158, 69] width 133 height 28
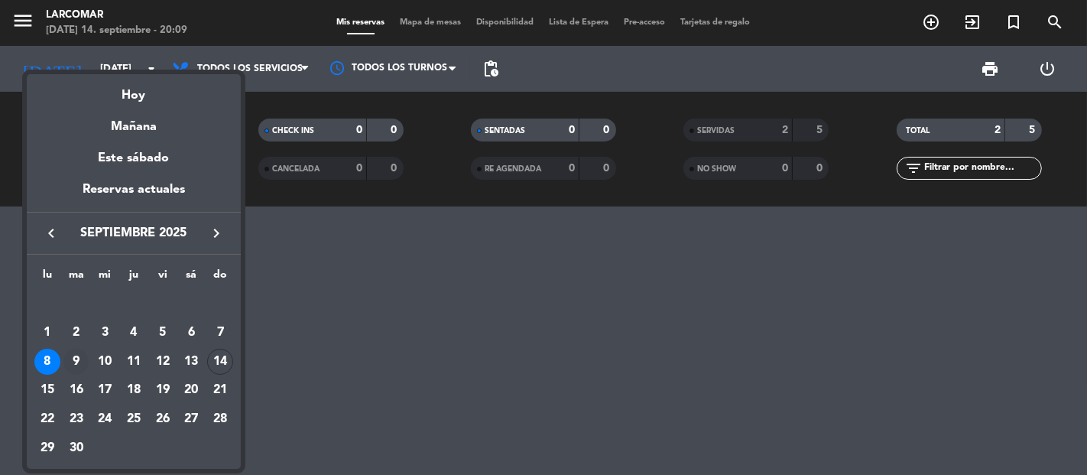
click at [79, 362] on div "9" at bounding box center [76, 362] width 26 height 26
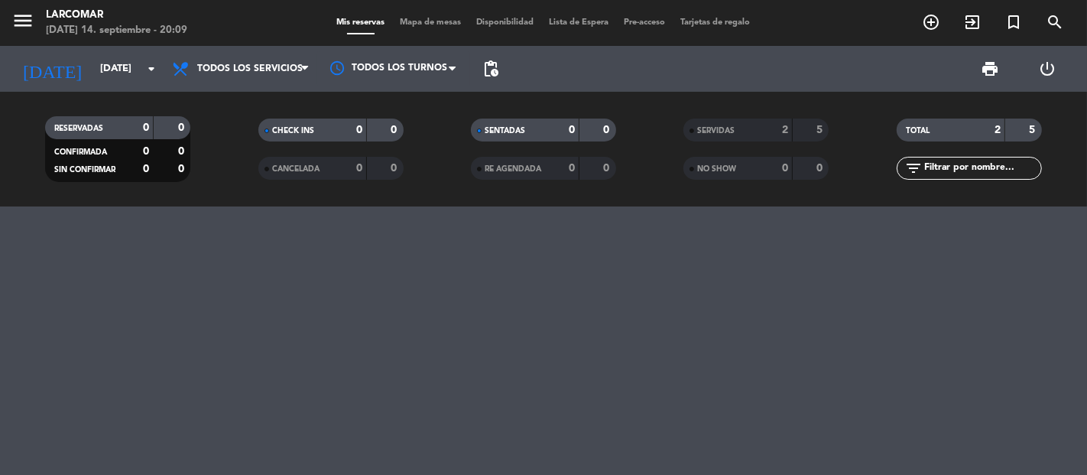
type input "[DATE]"
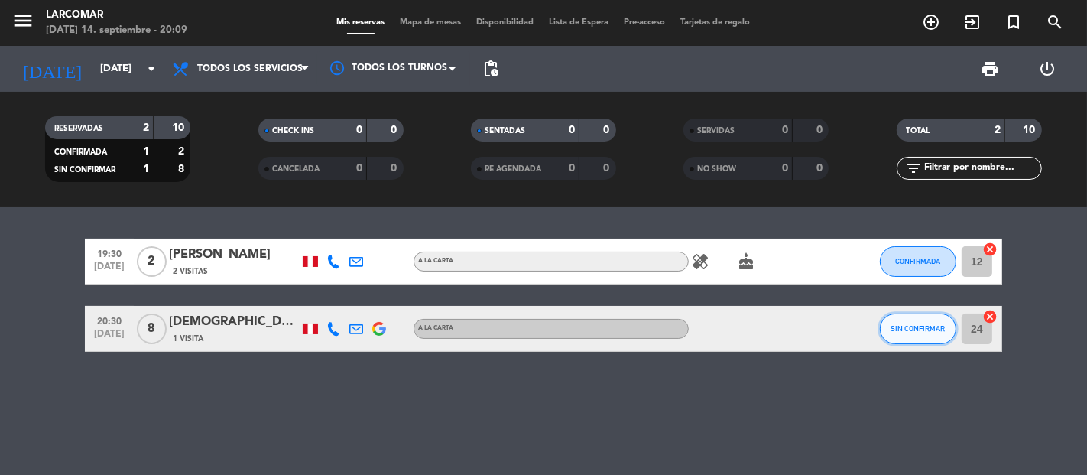
click at [930, 324] on span "SIN CONFIRMAR" at bounding box center [918, 328] width 54 height 8
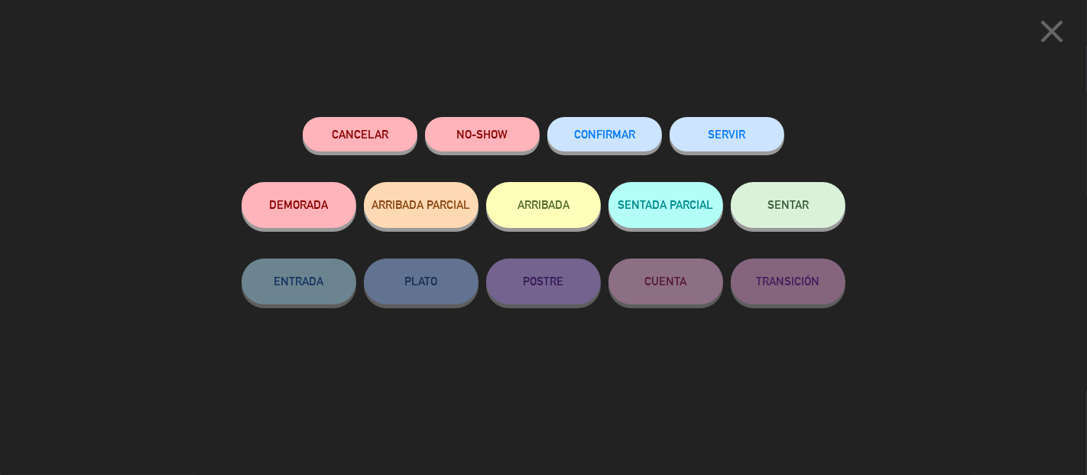
click at [721, 132] on button "SERVIR" at bounding box center [727, 134] width 115 height 34
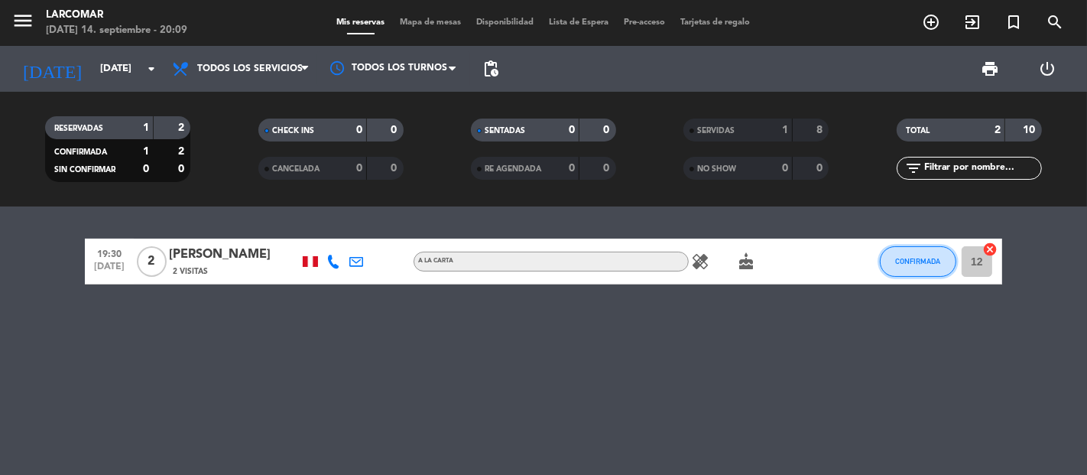
click at [917, 272] on button "CONFIRMADA" at bounding box center [918, 261] width 76 height 31
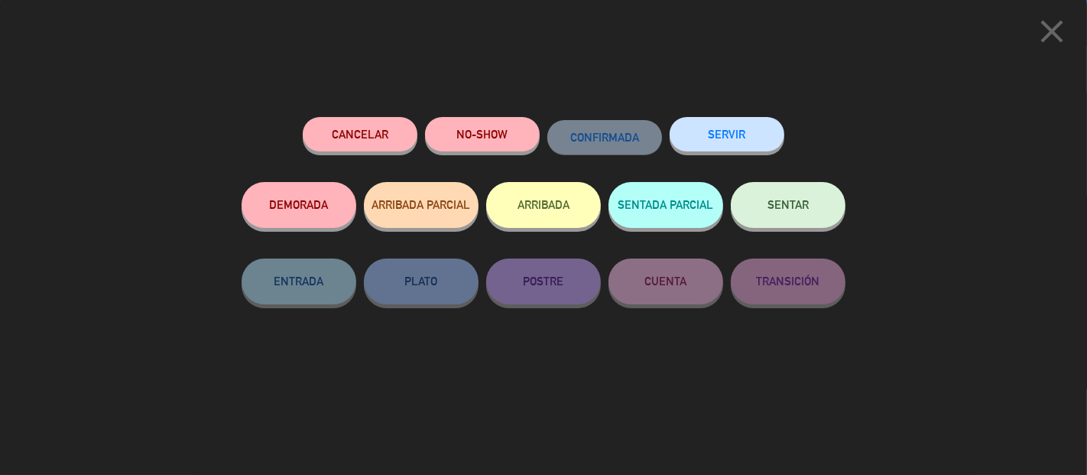
click at [744, 134] on button "SERVIR" at bounding box center [727, 134] width 115 height 34
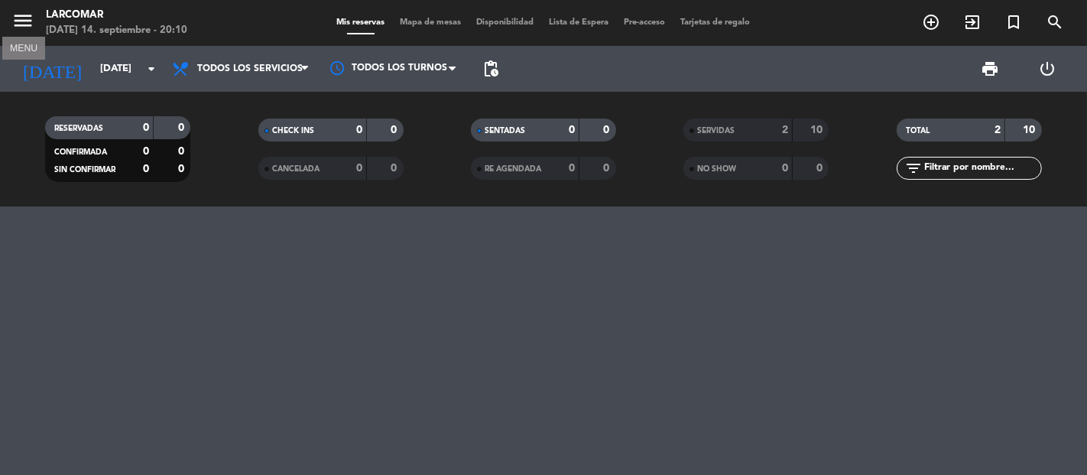
click at [21, 21] on icon "menu" at bounding box center [22, 20] width 23 height 23
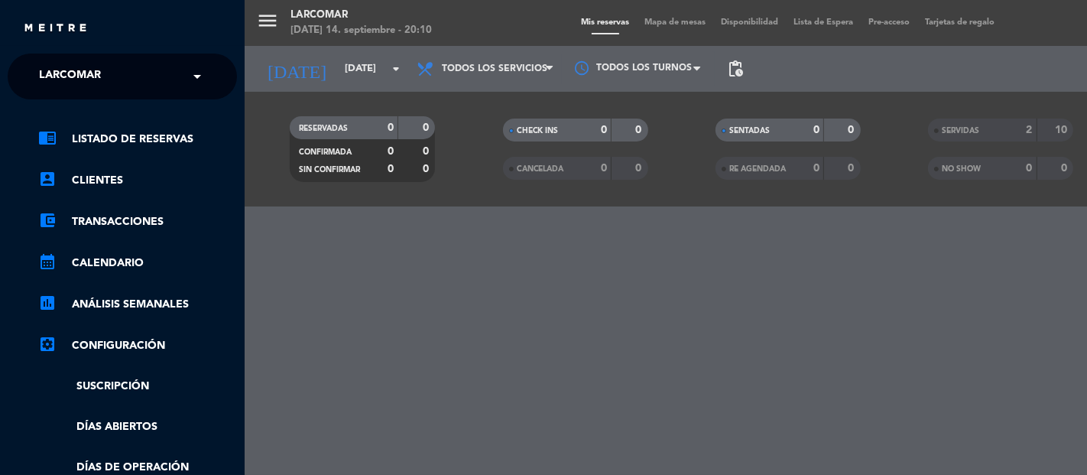
click at [94, 95] on ng-select "× Larcomar ×" at bounding box center [122, 77] width 229 height 46
click at [101, 77] on div "× Larcomar" at bounding box center [78, 76] width 91 height 32
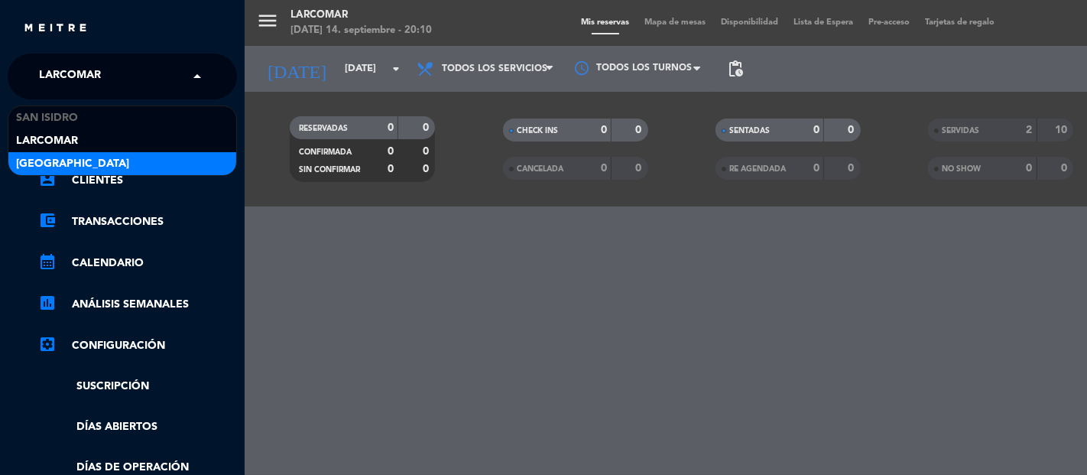
click at [92, 155] on span "[GEOGRAPHIC_DATA]" at bounding box center [72, 164] width 113 height 18
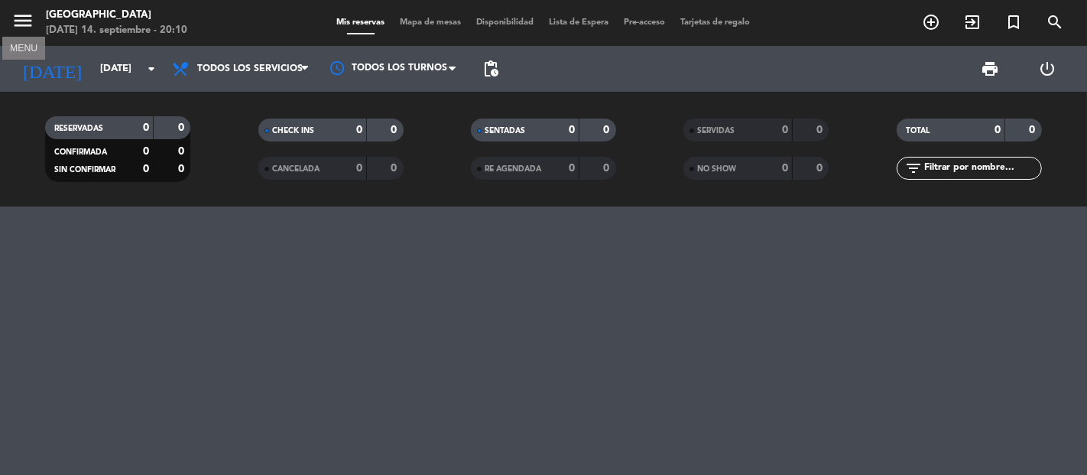
click at [19, 23] on icon "menu" at bounding box center [22, 20] width 23 height 23
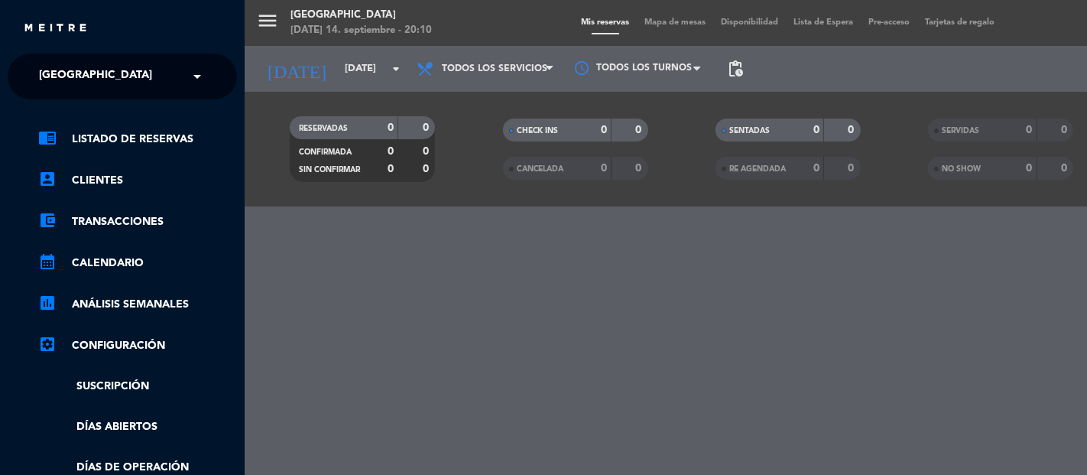
click at [86, 96] on ng-select "× Jockey Plaza ×" at bounding box center [122, 77] width 229 height 46
click at [83, 85] on span "[GEOGRAPHIC_DATA]" at bounding box center [95, 76] width 113 height 32
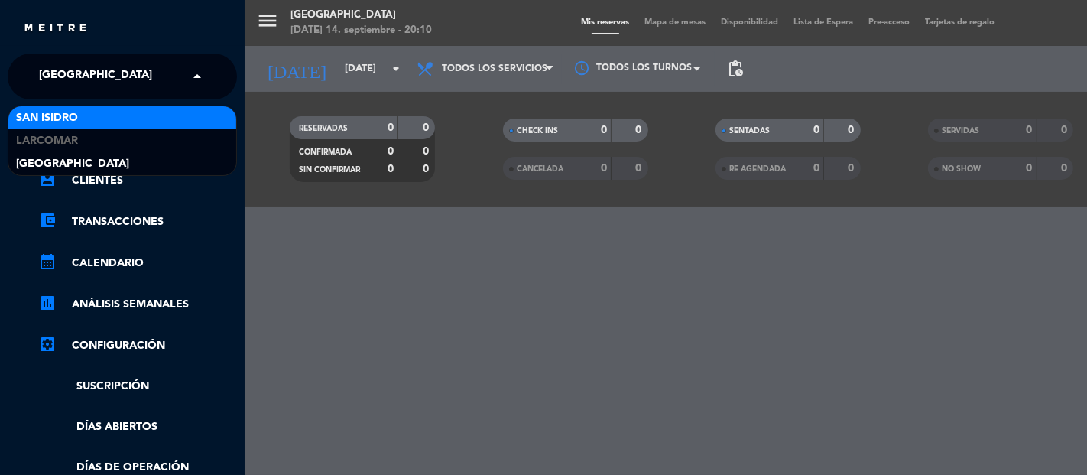
click at [89, 115] on div "San Isidro" at bounding box center [122, 117] width 228 height 23
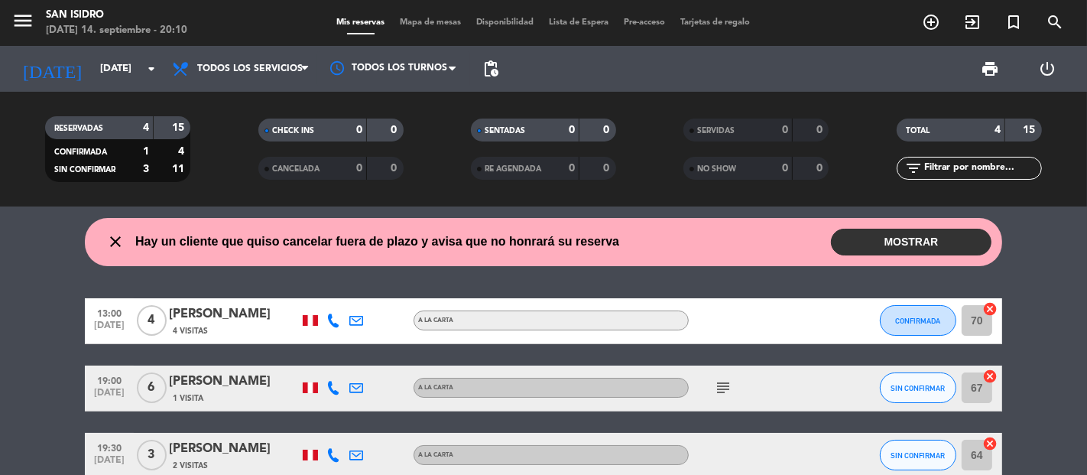
click at [910, 254] on button "MOSTRAR" at bounding box center [911, 242] width 161 height 27
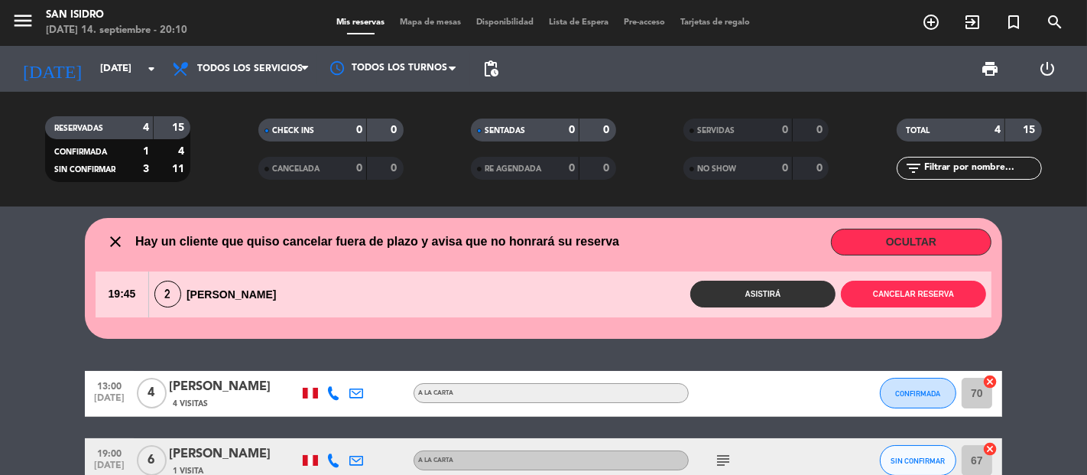
click at [777, 289] on button "Asistirá" at bounding box center [762, 293] width 145 height 27
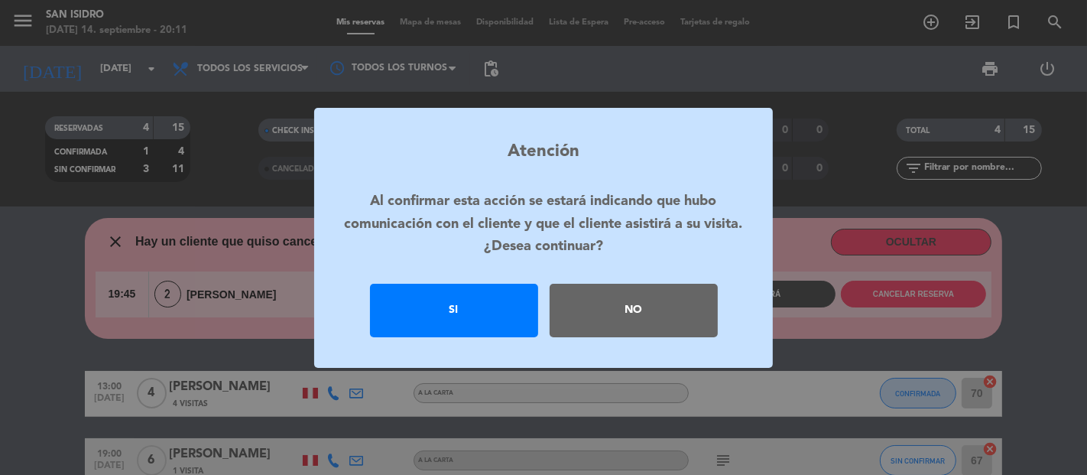
click at [500, 303] on div "Si" at bounding box center [454, 311] width 168 height 54
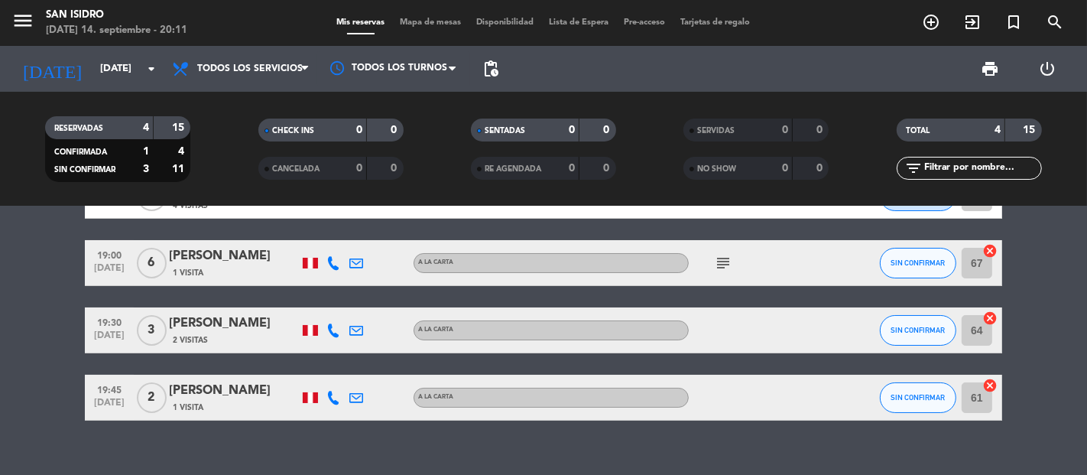
scroll to position [85, 0]
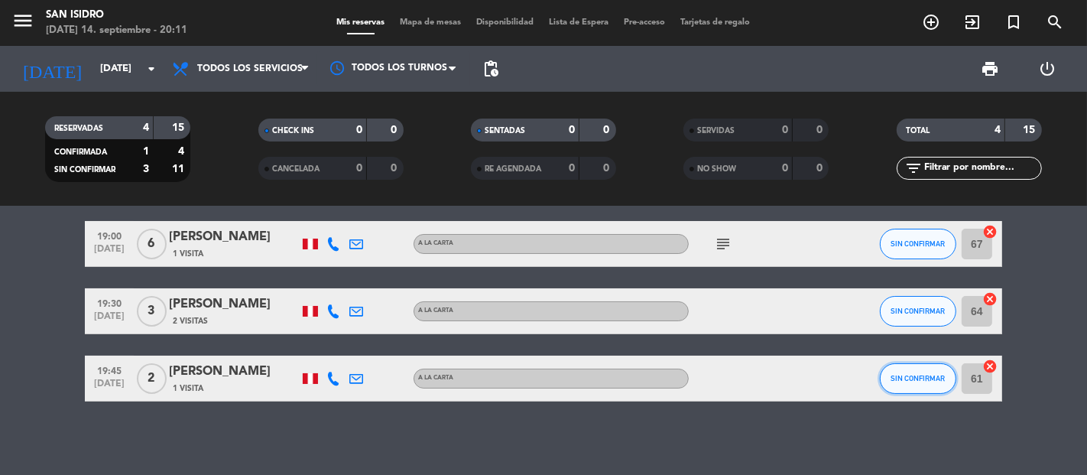
click at [910, 375] on span "SIN CONFIRMAR" at bounding box center [918, 378] width 54 height 8
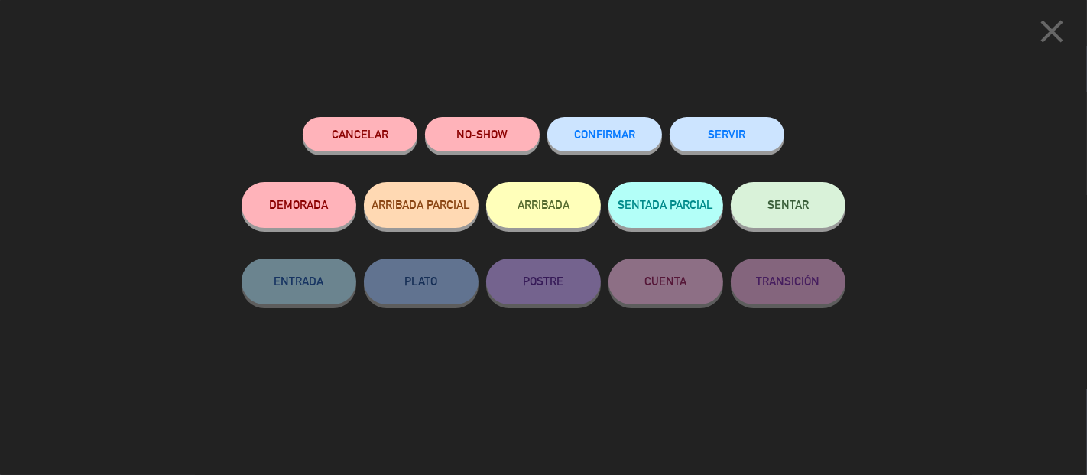
click at [623, 138] on span "CONFIRMAR" at bounding box center [604, 134] width 61 height 13
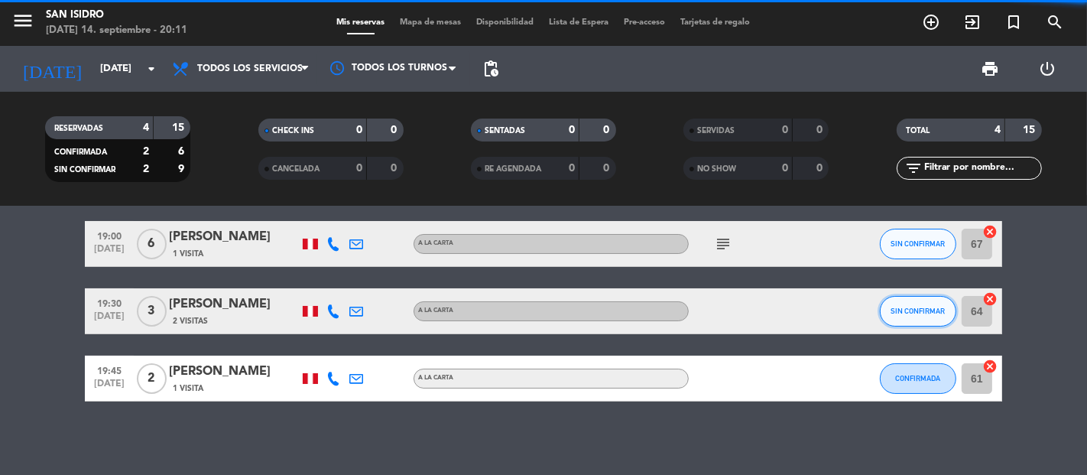
click at [907, 306] on span "SIN CONFIRMAR" at bounding box center [918, 310] width 54 height 8
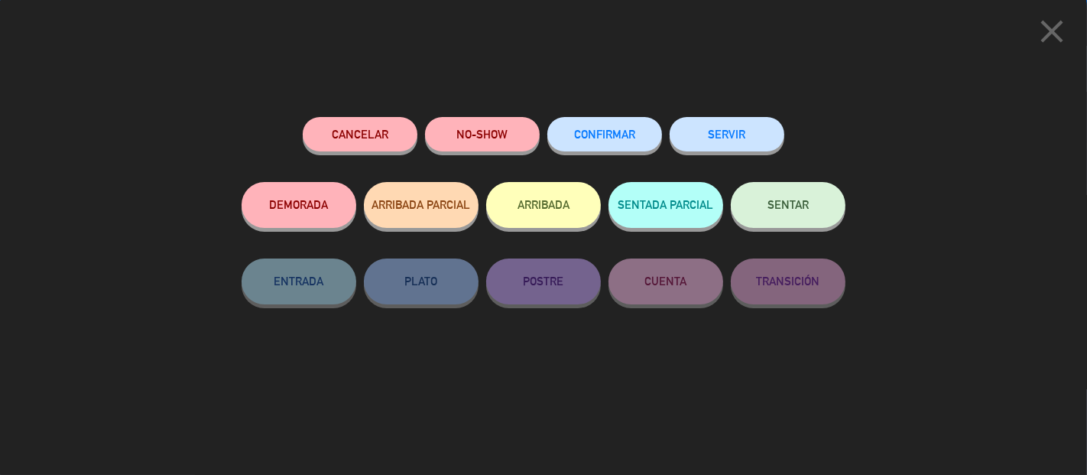
click at [616, 145] on button "CONFIRMAR" at bounding box center [604, 134] width 115 height 34
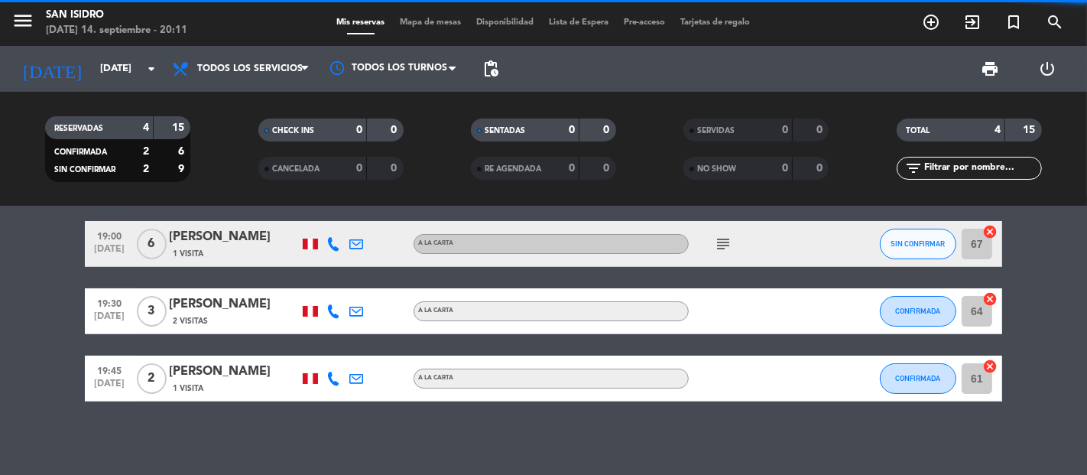
click at [874, 242] on div "19:00 [DATE] 6 [PERSON_NAME] 1 Visita A la carta subject SIN CONFIRMAR 67 cancel" at bounding box center [543, 244] width 917 height 46
click at [913, 242] on span "SIN CONFIRMAR" at bounding box center [918, 243] width 54 height 8
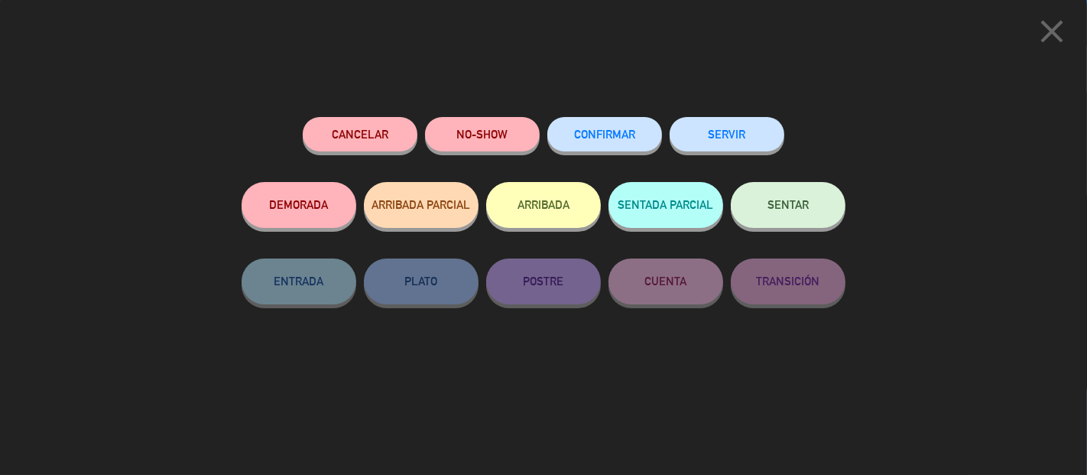
click at [582, 127] on button "CONFIRMAR" at bounding box center [604, 134] width 115 height 34
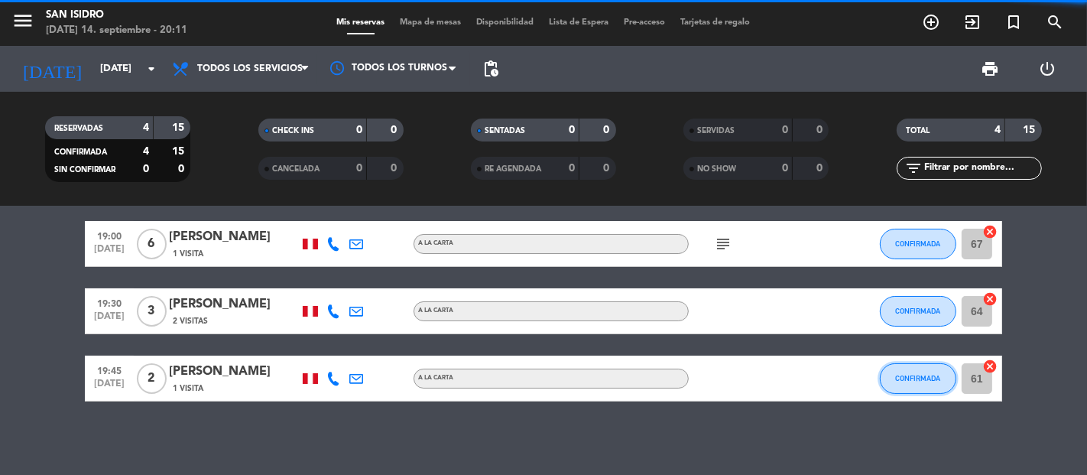
click at [925, 367] on button "CONFIRMADA" at bounding box center [918, 378] width 76 height 31
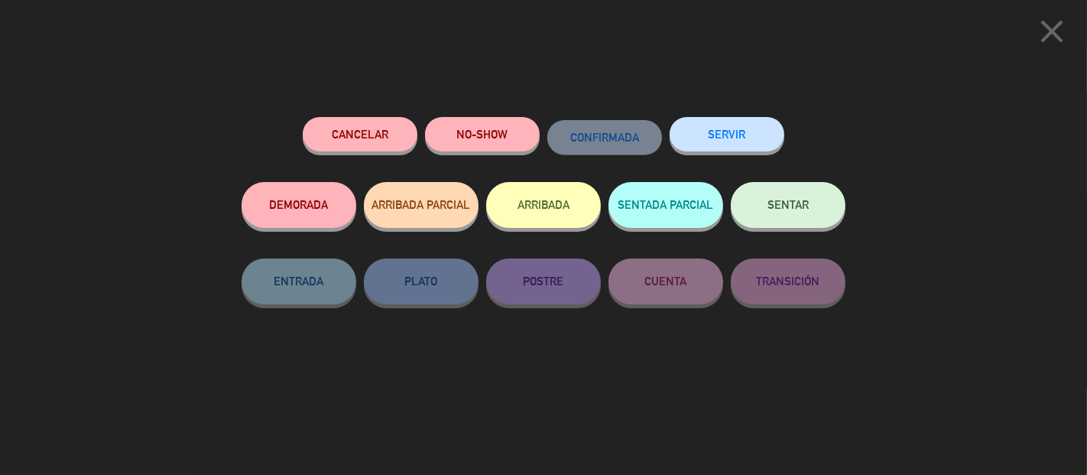
click at [718, 136] on button "SERVIR" at bounding box center [727, 134] width 115 height 34
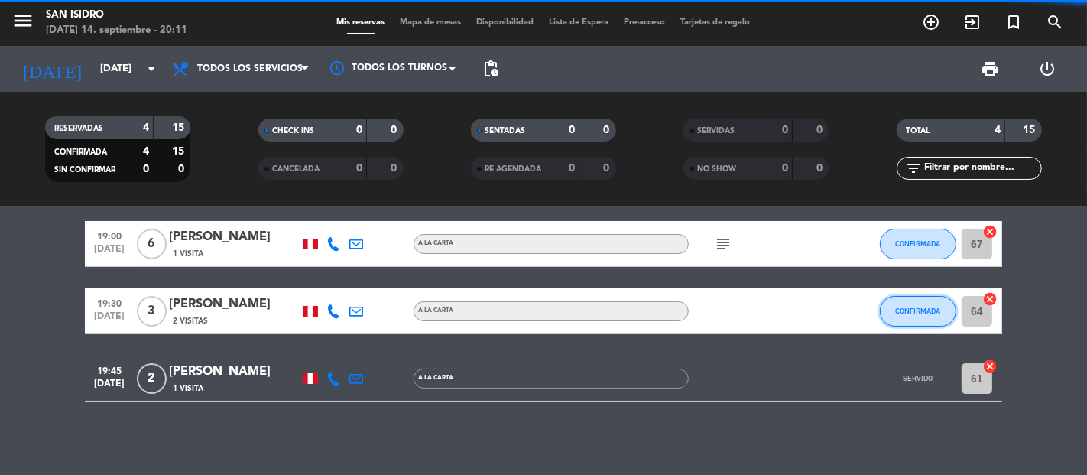
click at [902, 310] on span "CONFIRMADA" at bounding box center [918, 310] width 45 height 8
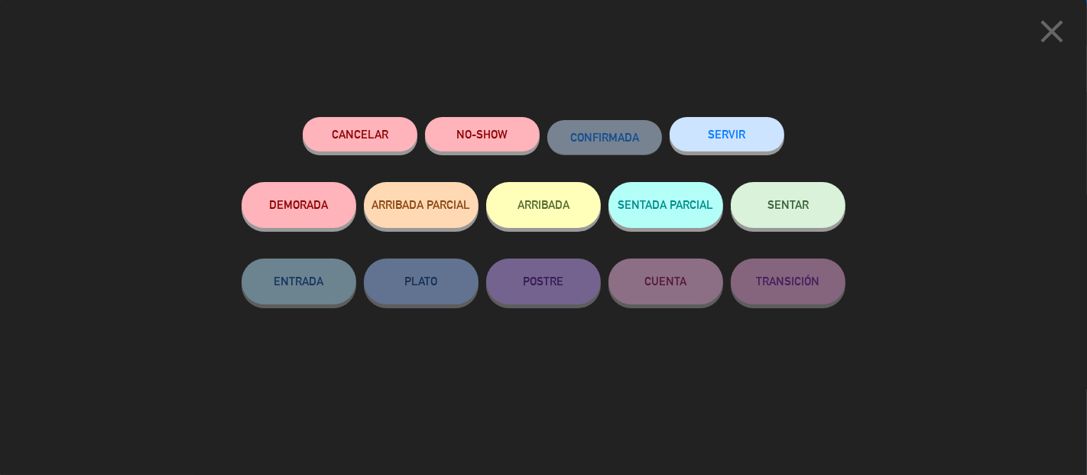
scroll to position [20, 0]
drag, startPoint x: 650, startPoint y: 111, endPoint x: 673, endPoint y: 120, distance: 24.7
click at [651, 116] on div "Cancelar NO-SHOW CONFIRMADA SERVIR DEMORADA ARRIBADA PARCIAL ARRIBADA SENTADA P…" at bounding box center [543, 290] width 625 height 368
click at [699, 133] on button "SERVIR" at bounding box center [727, 134] width 115 height 34
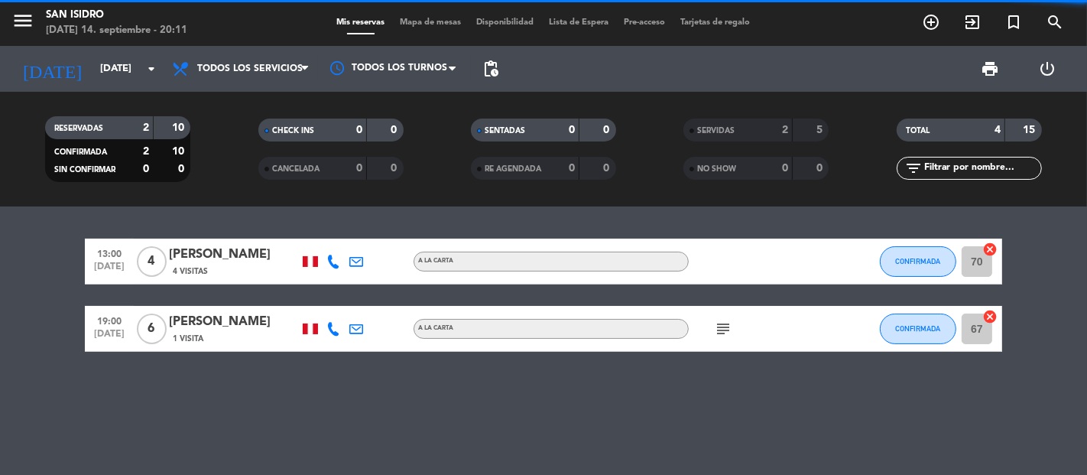
scroll to position [0, 0]
click at [903, 246] on button "CONFIRMADA" at bounding box center [918, 261] width 76 height 31
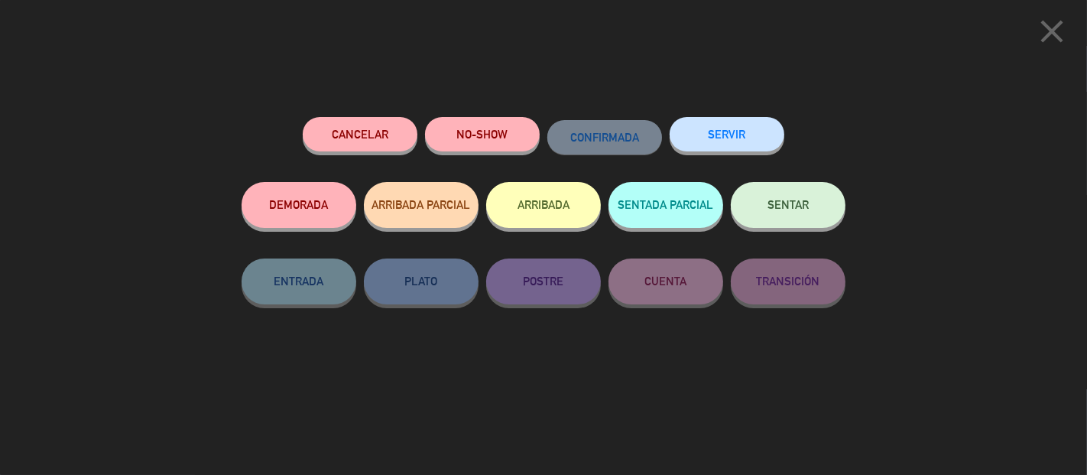
click at [728, 141] on button "SERVIR" at bounding box center [727, 134] width 115 height 34
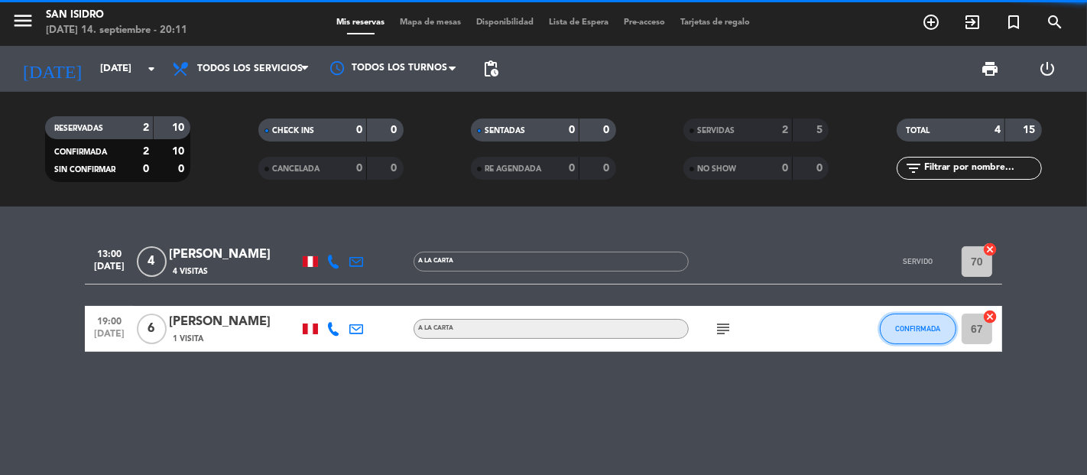
click at [910, 315] on button "CONFIRMADA" at bounding box center [918, 328] width 76 height 31
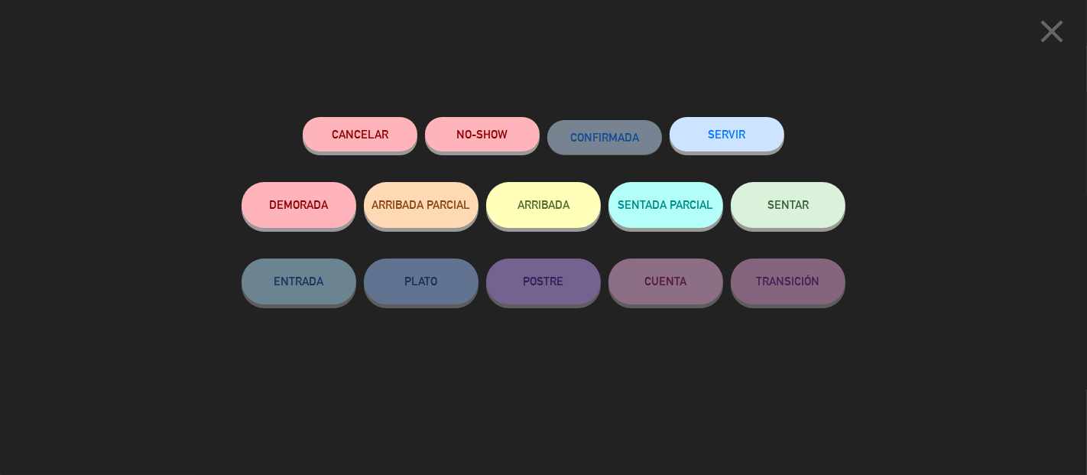
click at [758, 135] on button "SERVIR" at bounding box center [727, 134] width 115 height 34
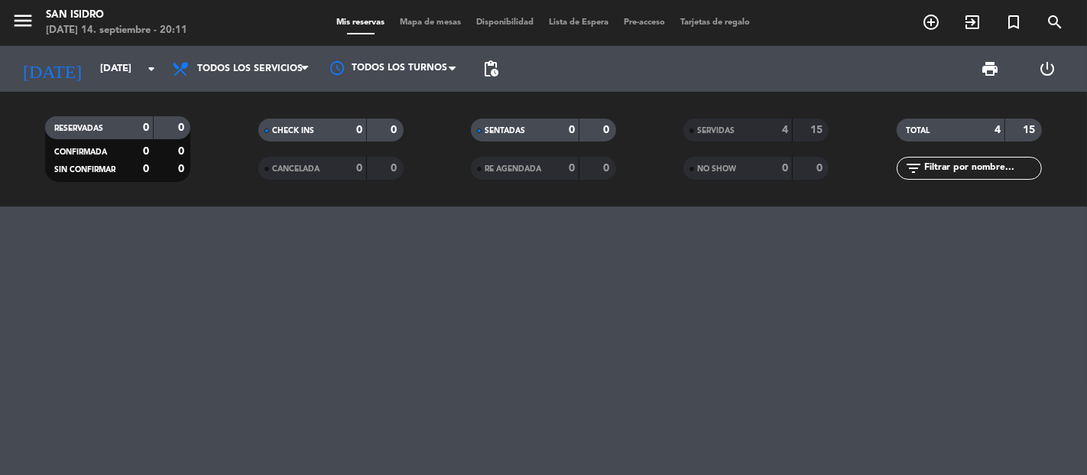
click at [148, 474] on html "close × San [PERSON_NAME] × chrome_reader_mode Listado de Reservas account_box …" at bounding box center [543, 237] width 1087 height 475
click at [25, 20] on icon "menu" at bounding box center [22, 20] width 23 height 23
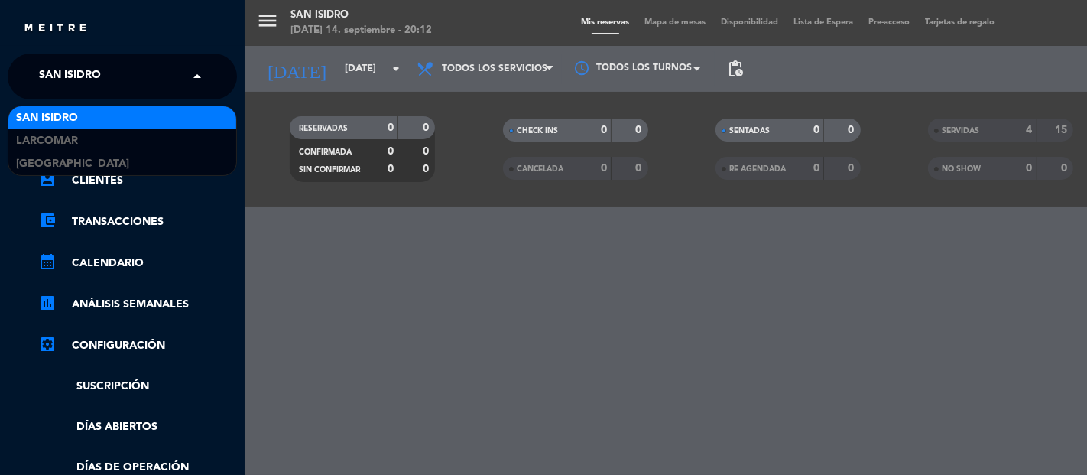
click at [96, 83] on span "San Isidro" at bounding box center [70, 76] width 62 height 32
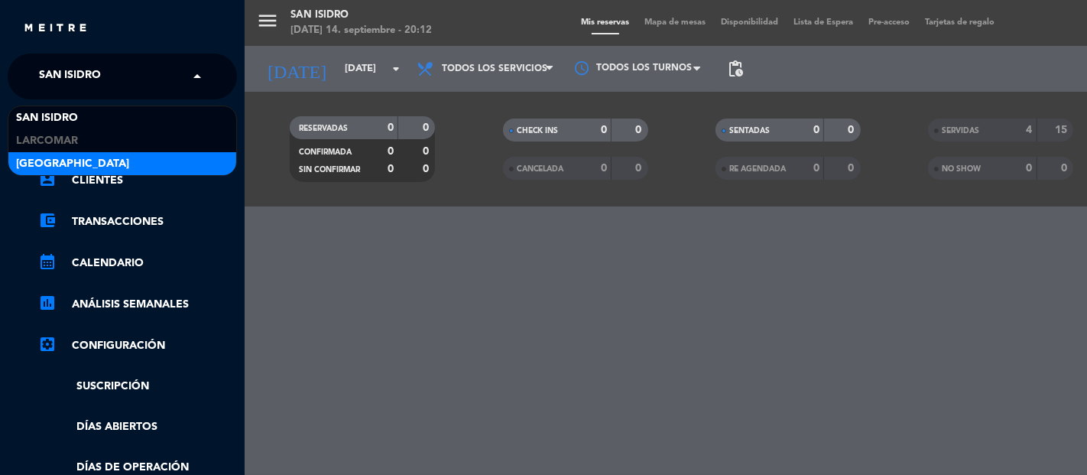
click at [96, 161] on span "[GEOGRAPHIC_DATA]" at bounding box center [72, 164] width 113 height 18
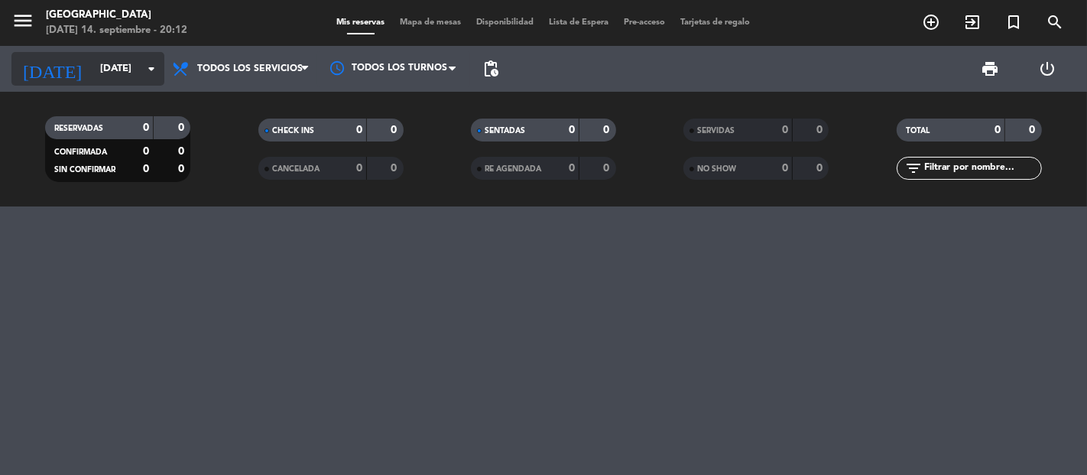
click at [92, 58] on input "[DATE]" at bounding box center [158, 69] width 133 height 28
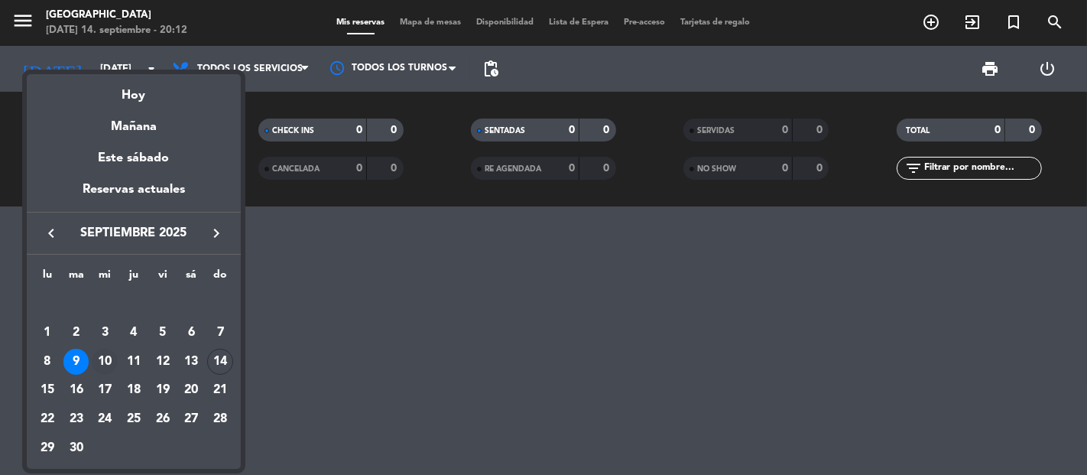
click at [108, 357] on div "10" at bounding box center [105, 362] width 26 height 26
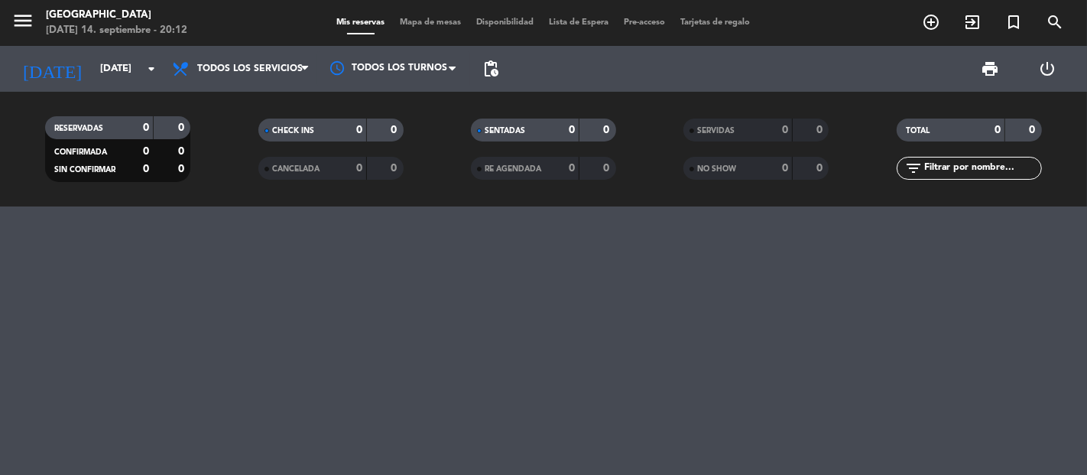
type input "[DATE]"
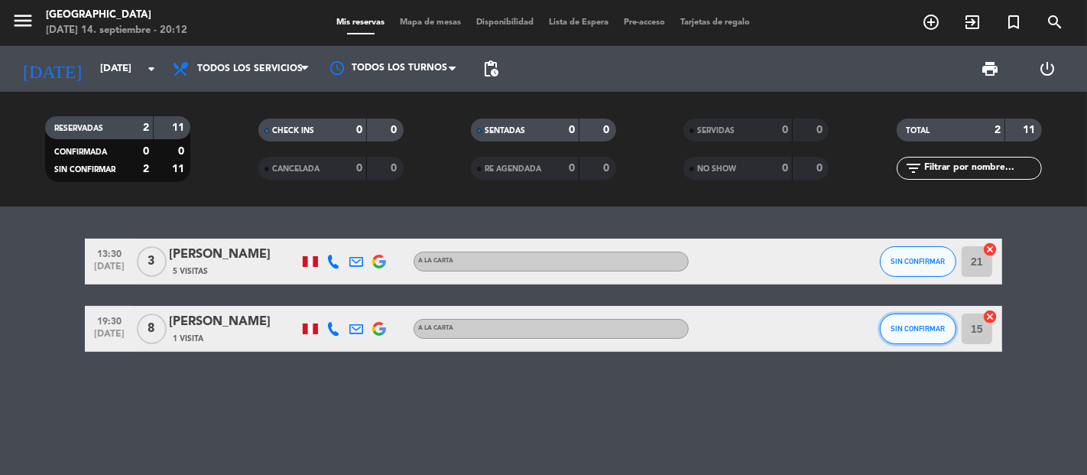
click at [926, 321] on button "SIN CONFIRMAR" at bounding box center [918, 328] width 76 height 31
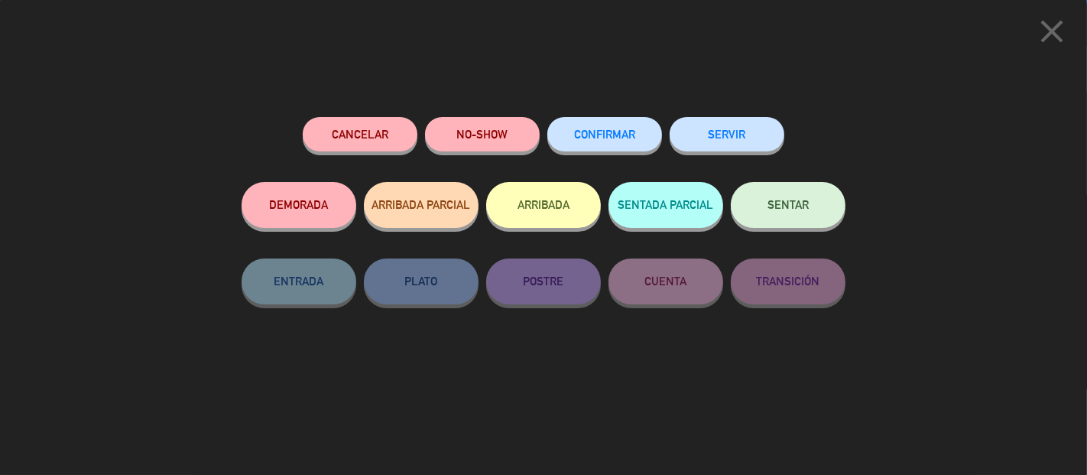
click at [711, 144] on button "SERVIR" at bounding box center [727, 134] width 115 height 34
click at [707, 146] on button "SERVIR" at bounding box center [727, 134] width 115 height 34
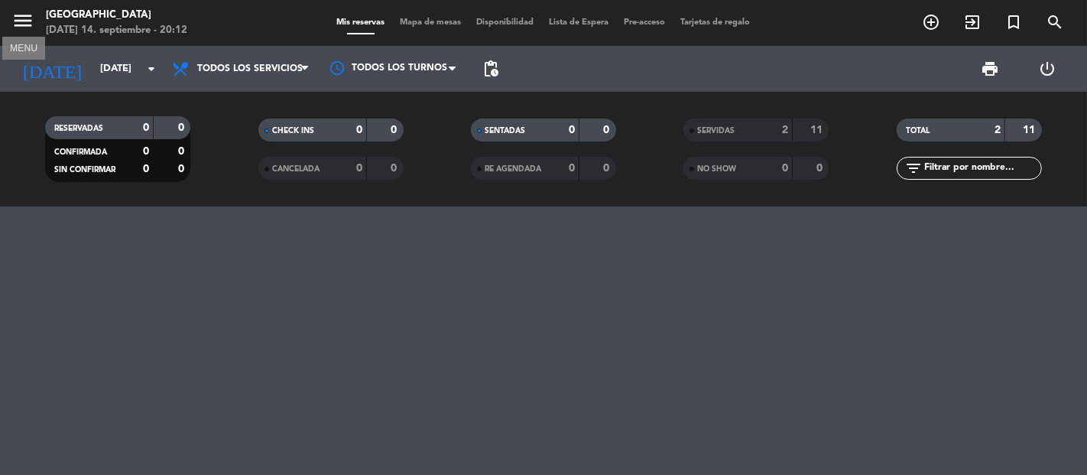
click at [21, 19] on icon "menu" at bounding box center [22, 20] width 23 height 23
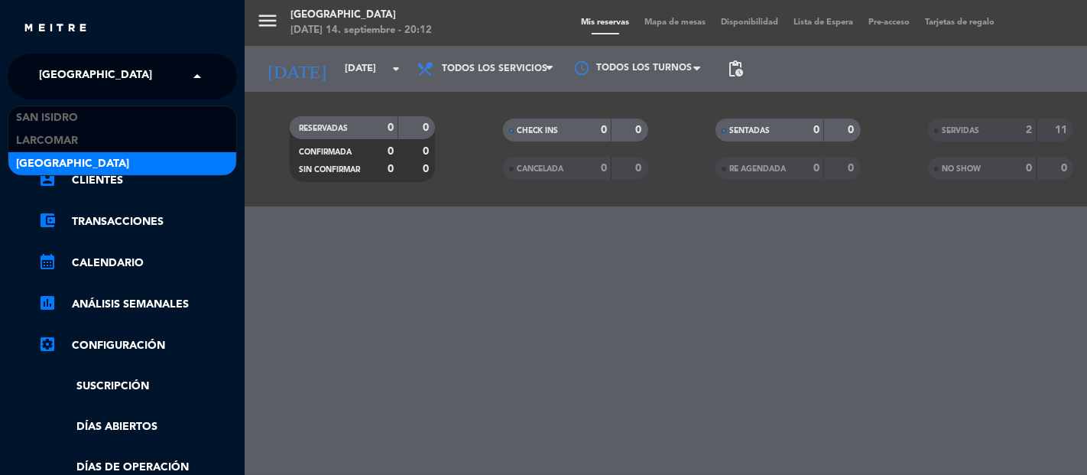
click at [107, 66] on span "[GEOGRAPHIC_DATA]" at bounding box center [95, 76] width 113 height 32
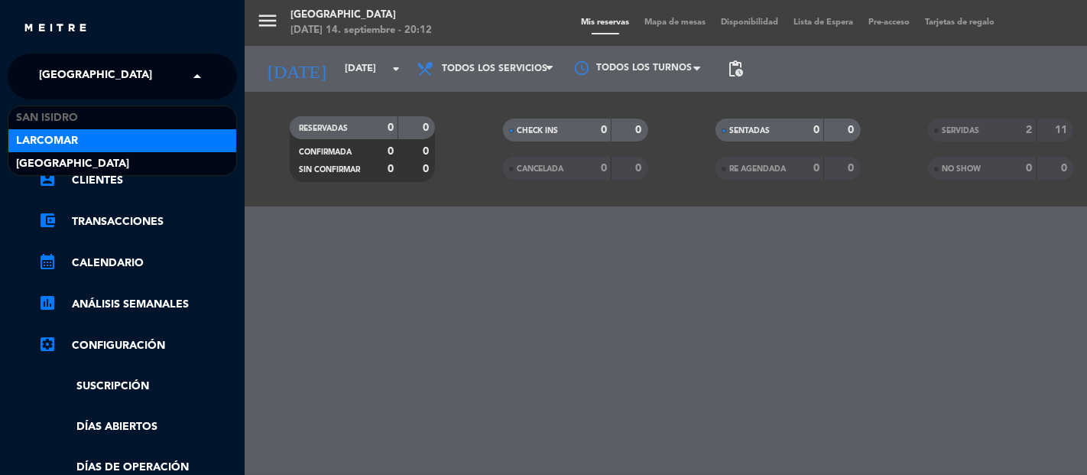
click at [96, 131] on div "Larcomar" at bounding box center [122, 140] width 228 height 23
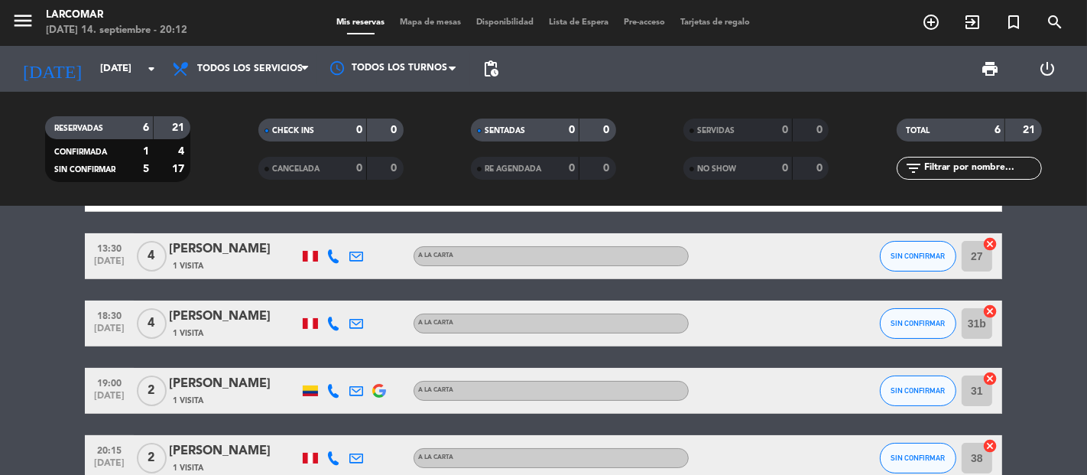
scroll to position [170, 0]
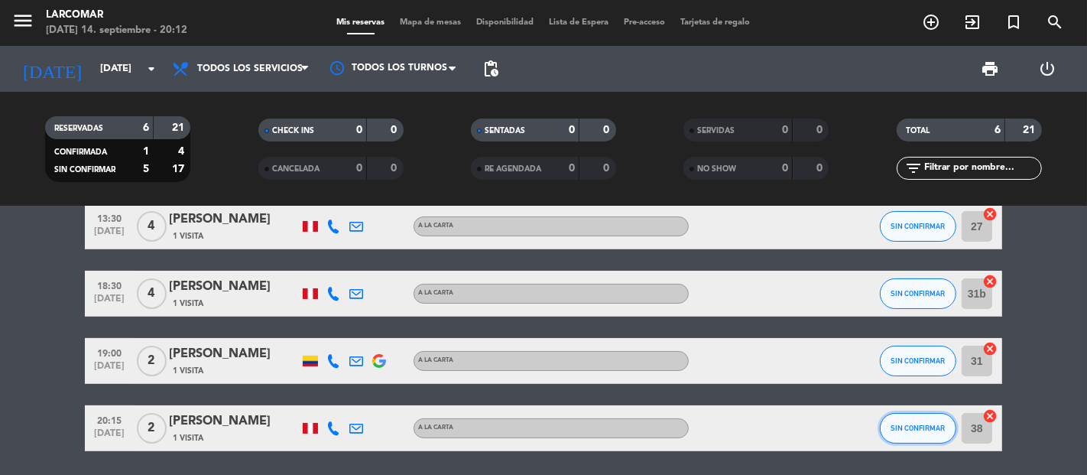
click at [915, 431] on button "SIN CONFIRMAR" at bounding box center [918, 428] width 76 height 31
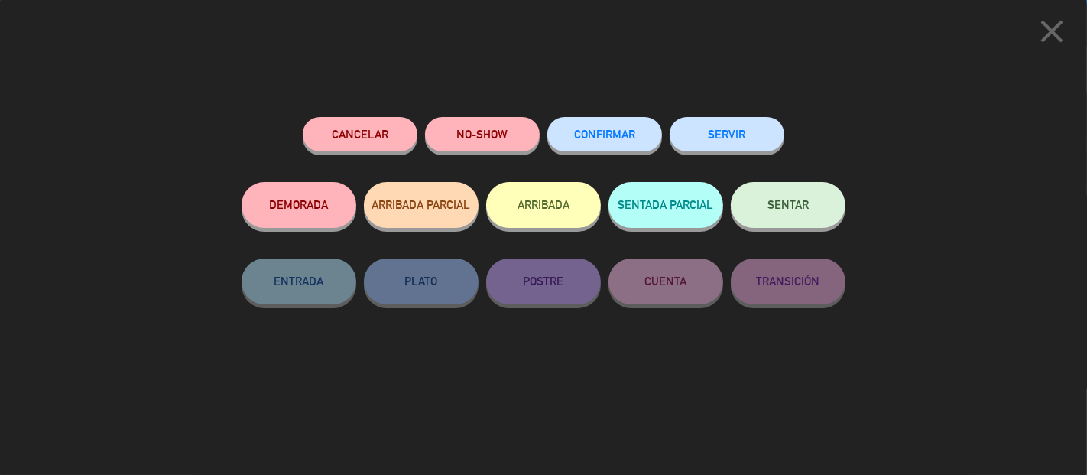
click at [517, 139] on button "NO-SHOW" at bounding box center [482, 134] width 115 height 34
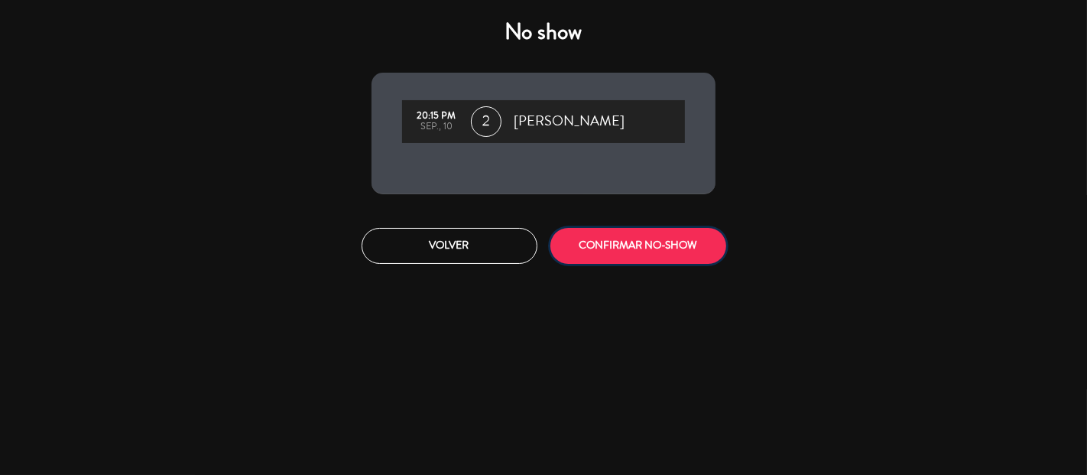
click at [670, 255] on button "CONFIRMAR NO-SHOW" at bounding box center [638, 246] width 176 height 36
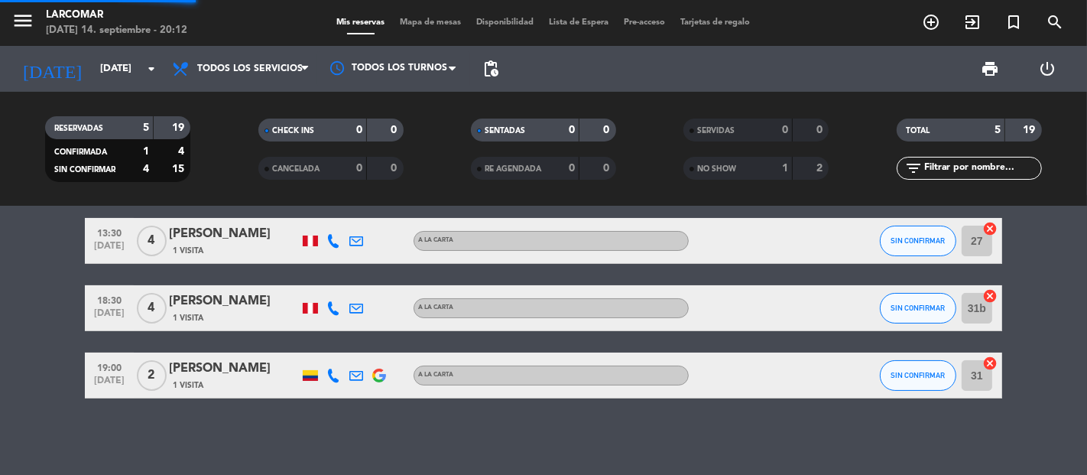
scroll to position [155, 0]
click at [894, 372] on span "SIN CONFIRMAR" at bounding box center [918, 375] width 54 height 8
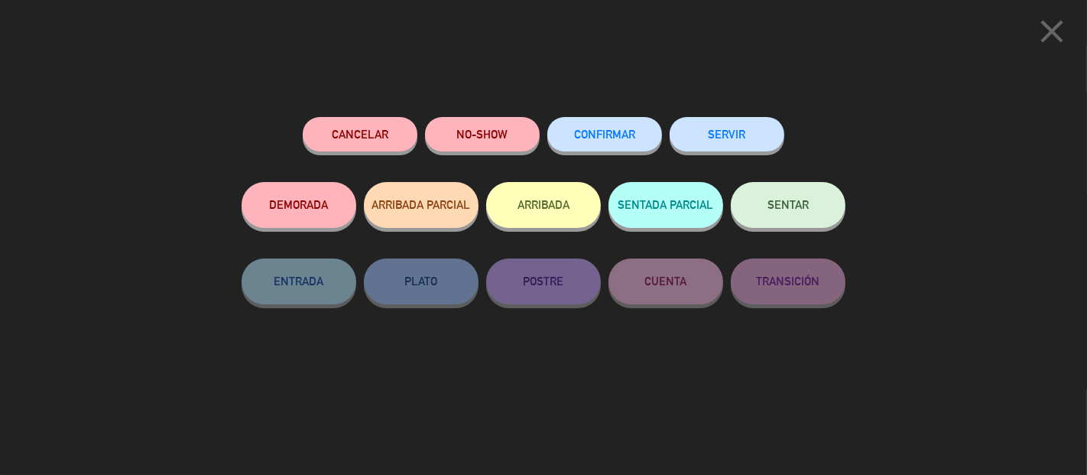
click at [501, 145] on button "NO-SHOW" at bounding box center [482, 134] width 115 height 34
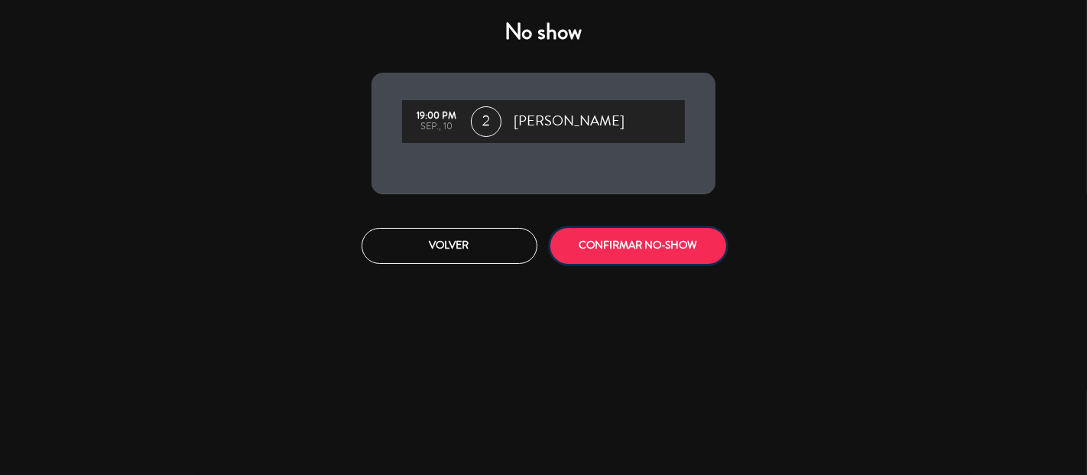
click at [683, 260] on button "CONFIRMAR NO-SHOW" at bounding box center [638, 246] width 176 height 36
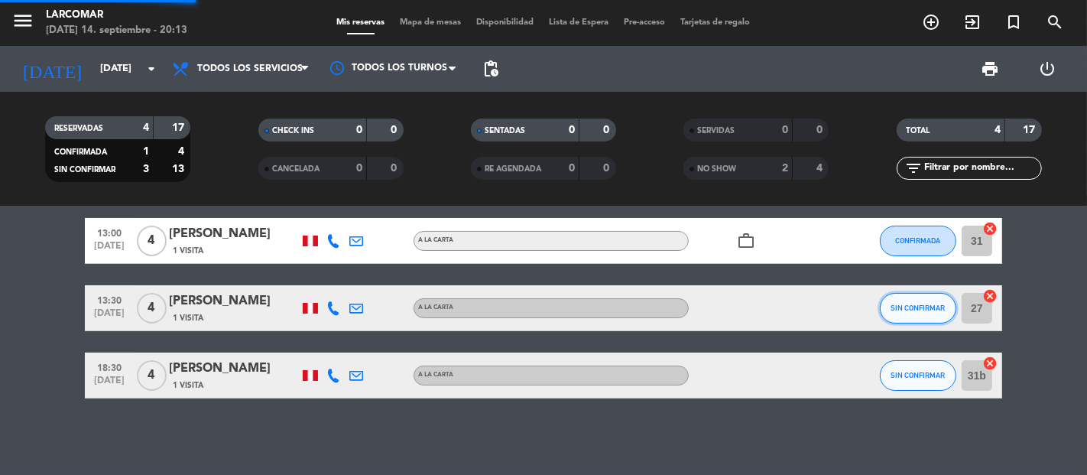
click at [911, 303] on span "SIN CONFIRMAR" at bounding box center [918, 307] width 54 height 8
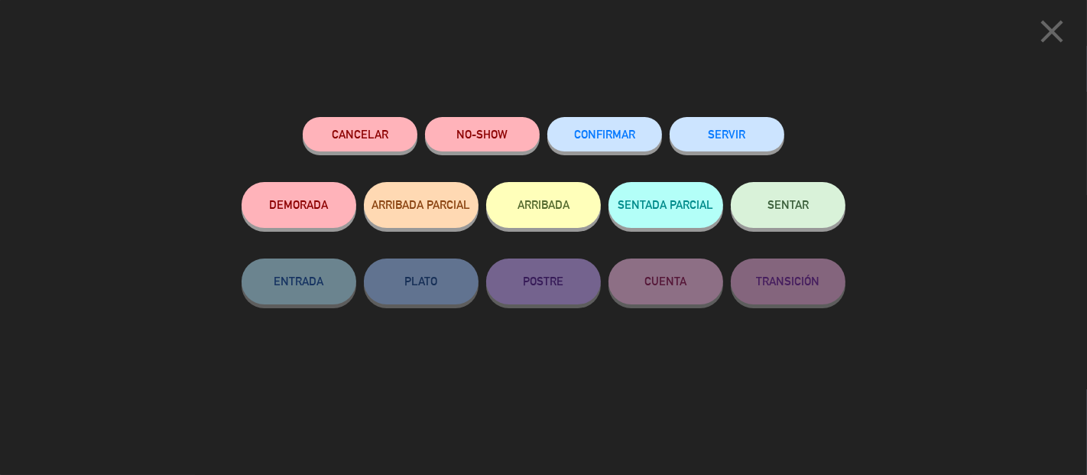
click at [472, 139] on button "NO-SHOW" at bounding box center [482, 134] width 115 height 34
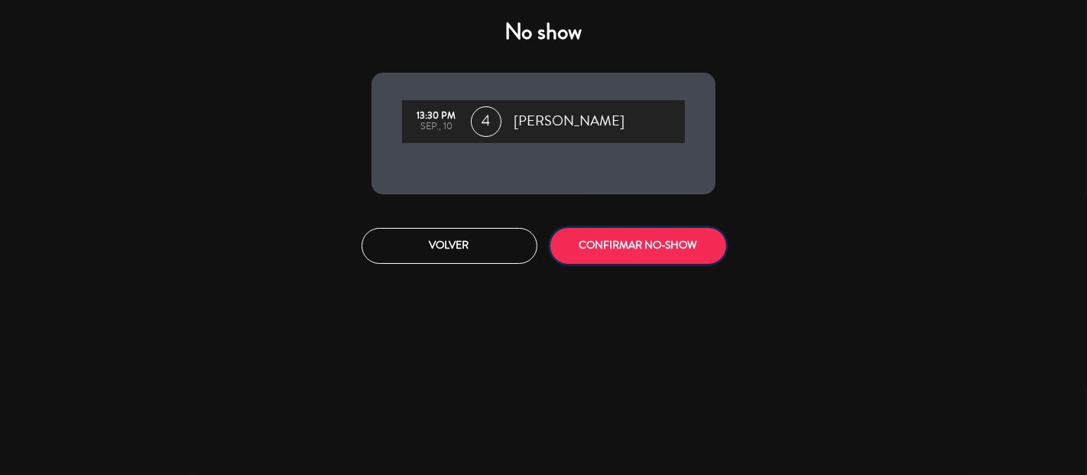
click at [670, 237] on button "CONFIRMAR NO-SHOW" at bounding box center [638, 246] width 176 height 36
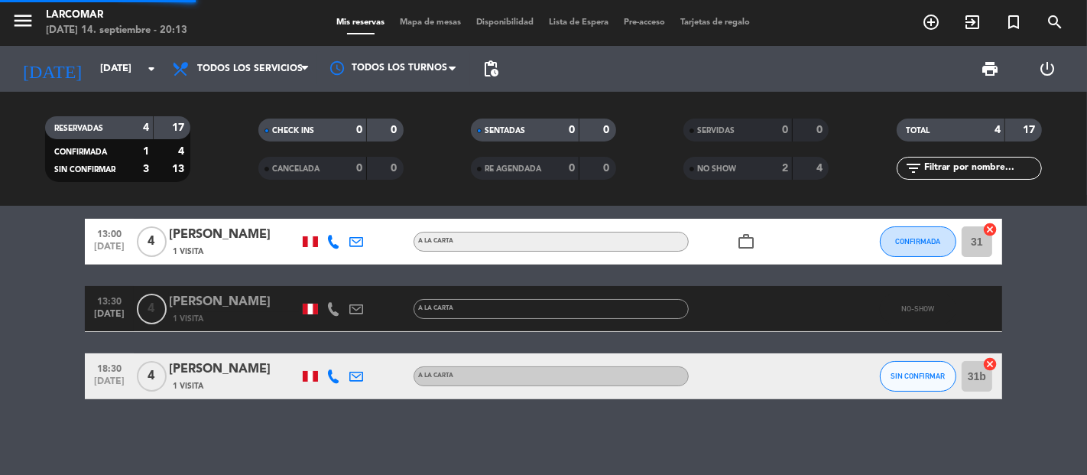
scroll to position [20, 0]
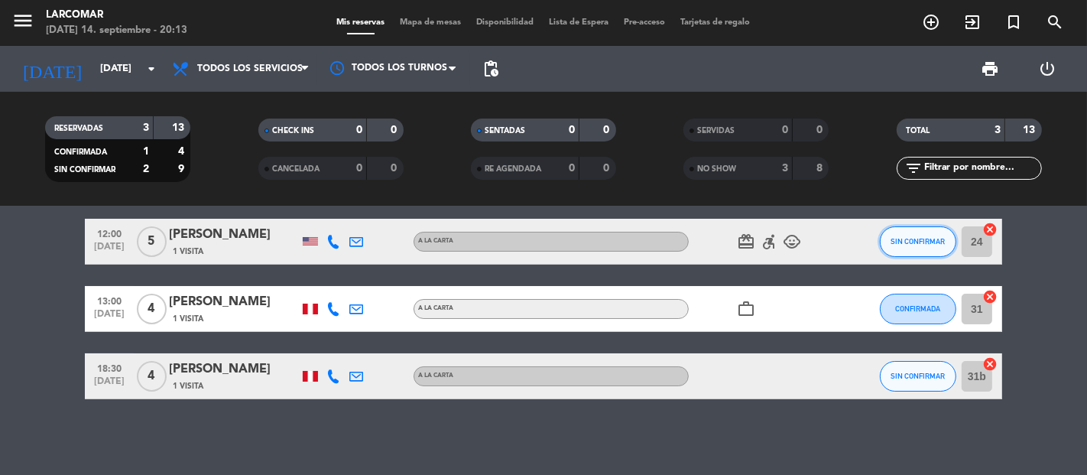
click at [898, 237] on span "SIN CONFIRMAR" at bounding box center [918, 241] width 54 height 8
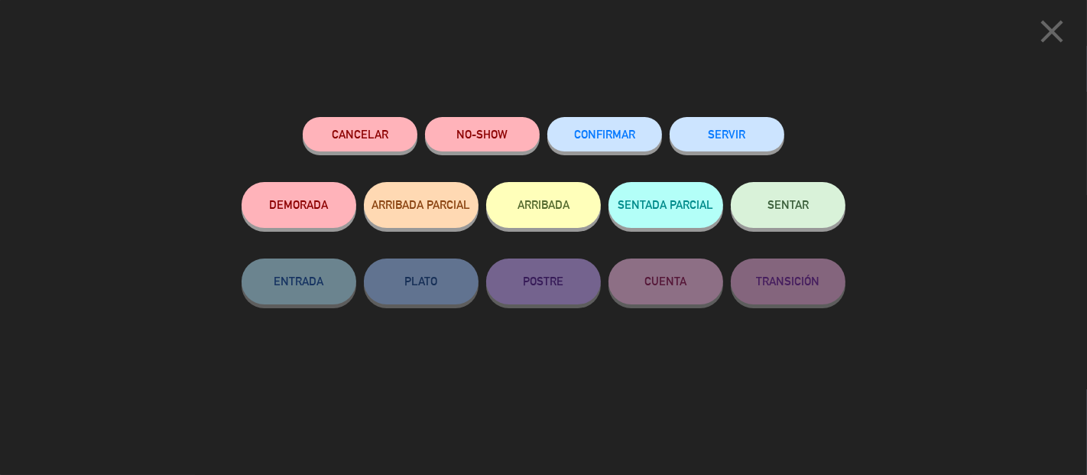
click at [614, 145] on button "CONFIRMAR" at bounding box center [604, 134] width 115 height 34
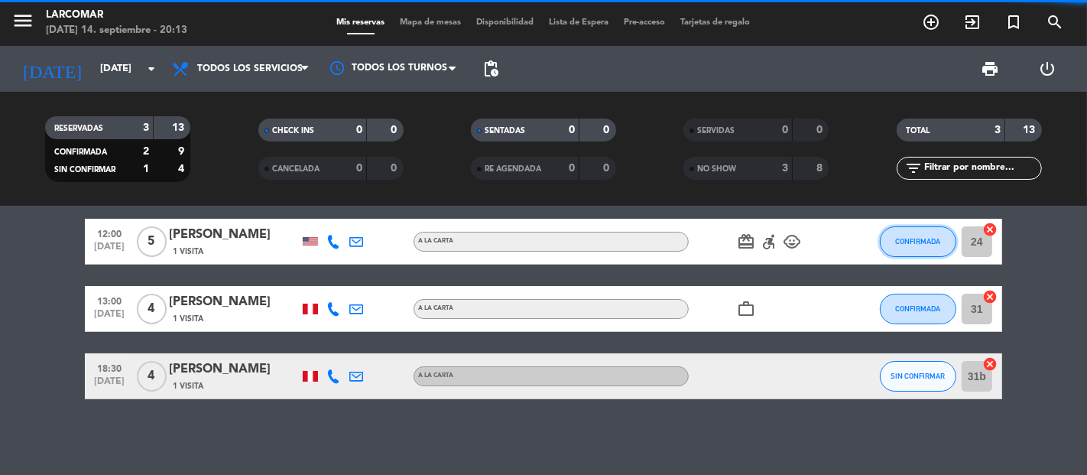
click at [927, 238] on span "CONFIRMADA" at bounding box center [918, 241] width 45 height 8
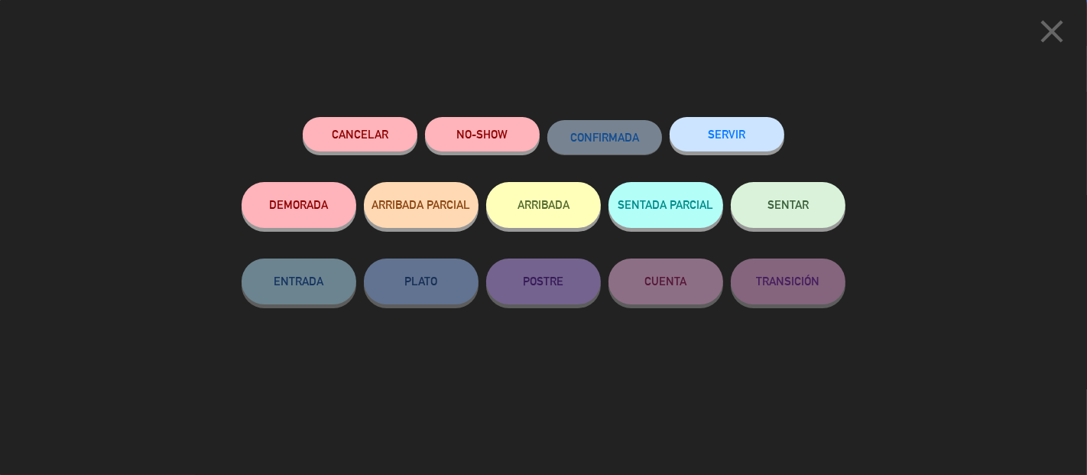
click at [721, 138] on button "SERVIR" at bounding box center [727, 134] width 115 height 34
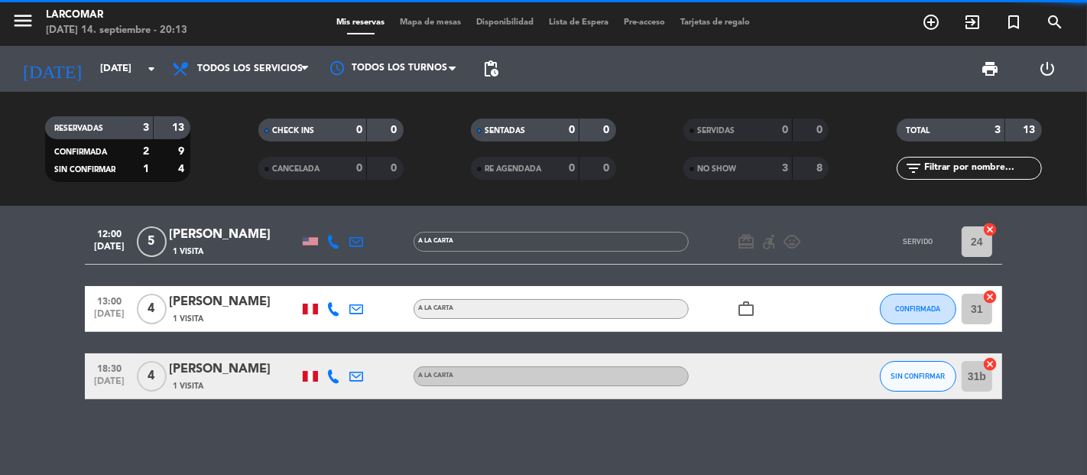
scroll to position [0, 0]
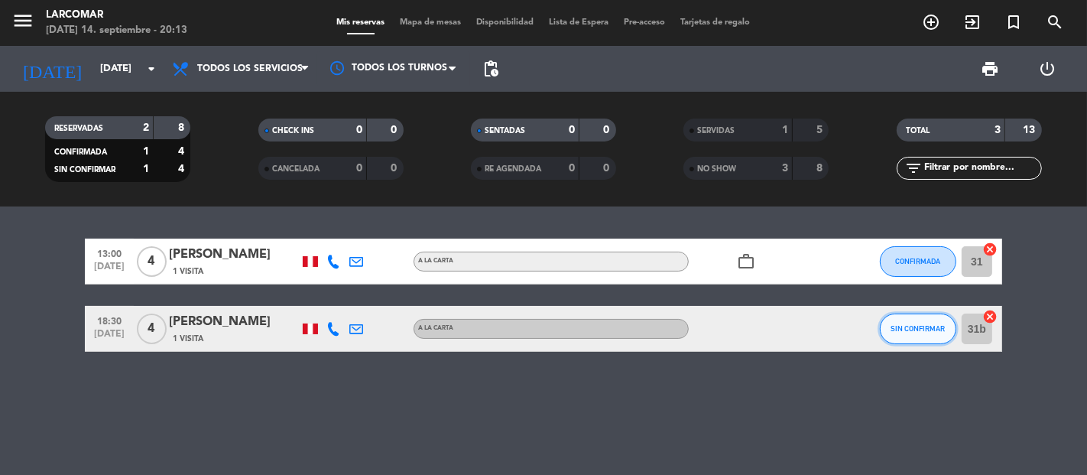
click at [926, 326] on span "SIN CONFIRMAR" at bounding box center [918, 328] width 54 height 8
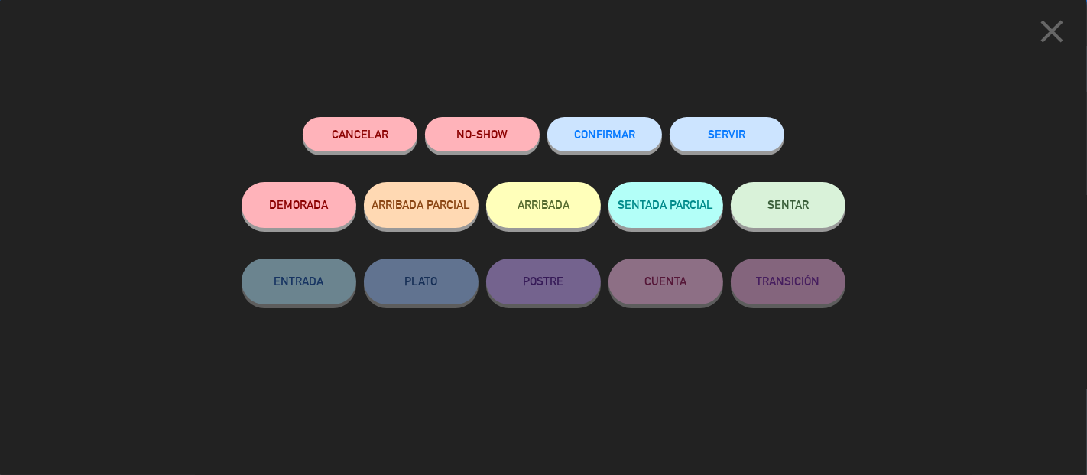
click at [711, 149] on button "SERVIR" at bounding box center [727, 134] width 115 height 34
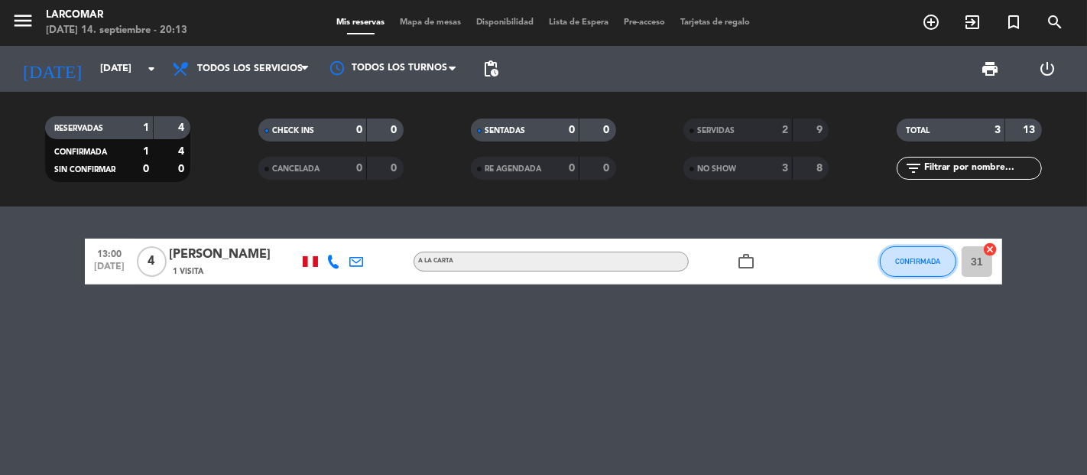
click at [887, 248] on button "CONFIRMADA" at bounding box center [918, 261] width 76 height 31
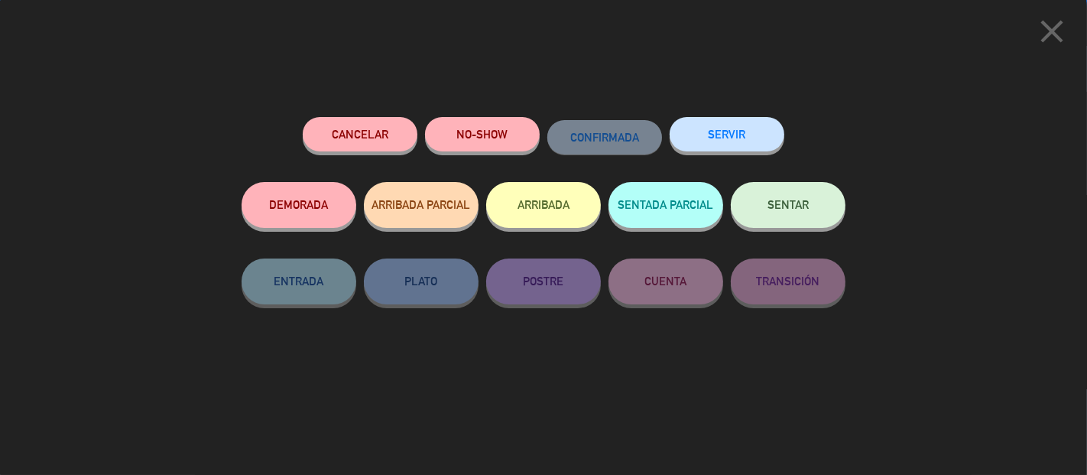
click at [725, 151] on div "SERVIR" at bounding box center [727, 149] width 115 height 65
click at [724, 134] on button "SERVIR" at bounding box center [727, 134] width 115 height 34
